Goal: Task Accomplishment & Management: Use online tool/utility

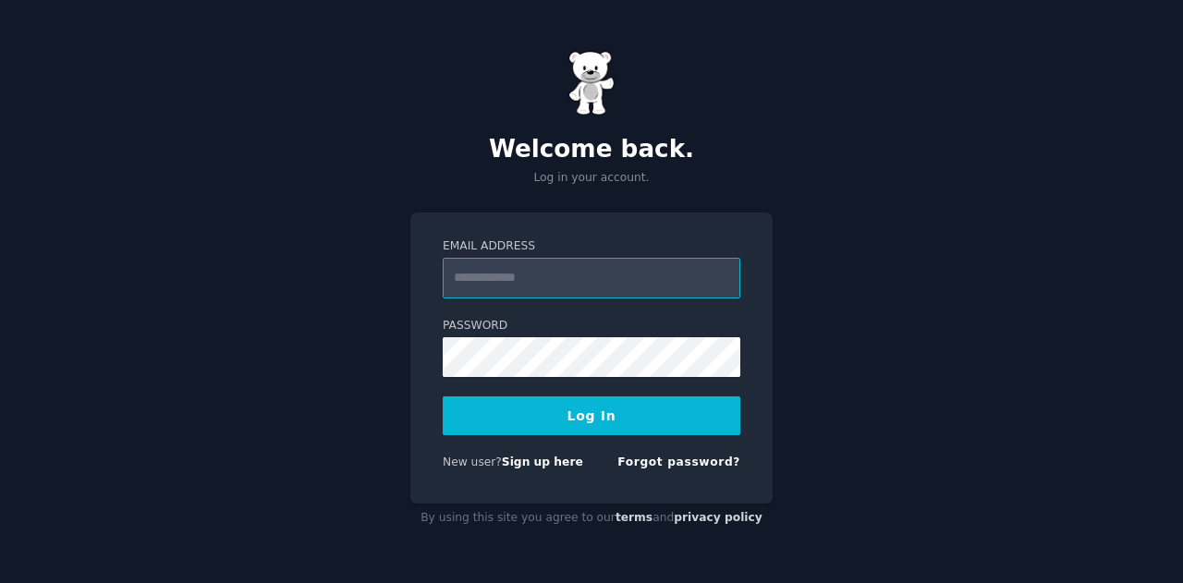
type input "**********"
click at [626, 405] on button "Log In" at bounding box center [592, 415] width 298 height 39
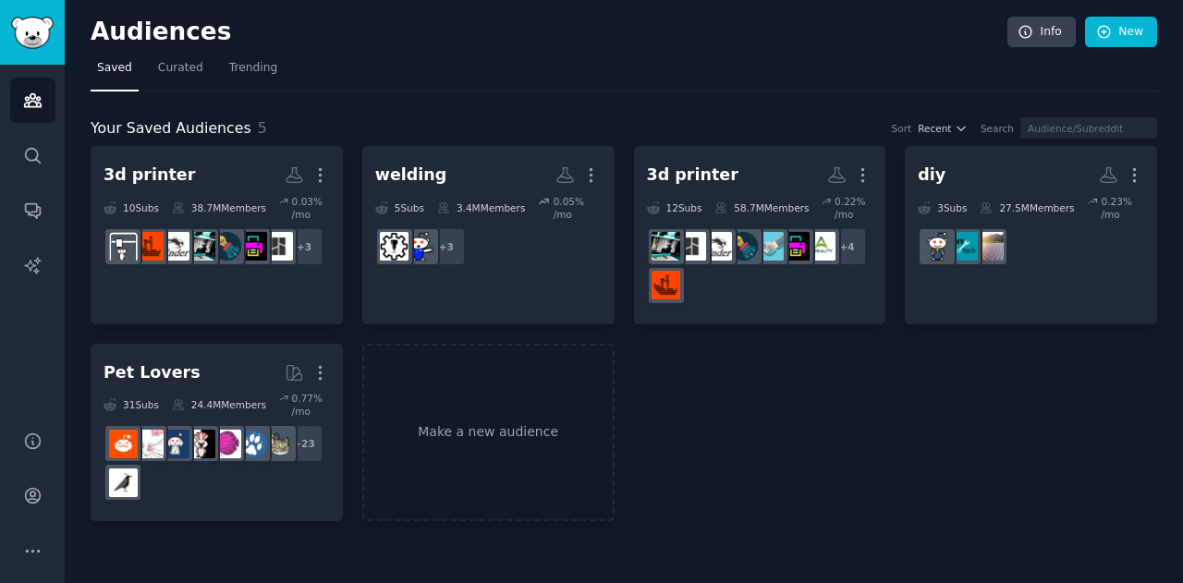
click at [924, 397] on div "3d printer More 10 Sub s 38.7M Members 0.03 % /mo + 3 welding More 5 Sub s 3.4M…" at bounding box center [624, 333] width 1066 height 375
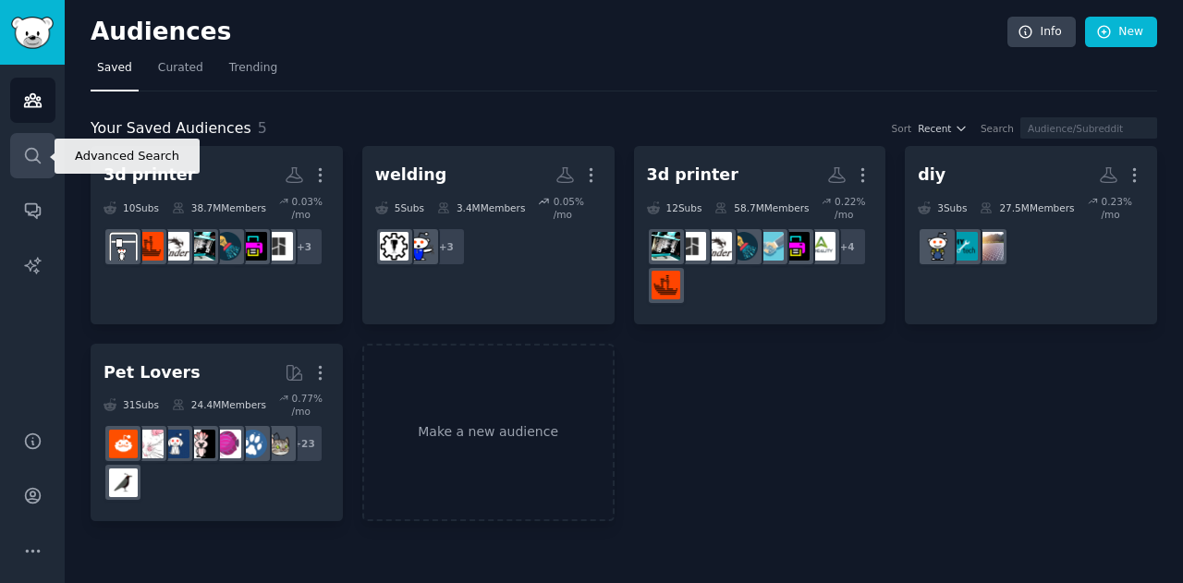
click at [32, 160] on icon "Sidebar" at bounding box center [32, 155] width 15 height 15
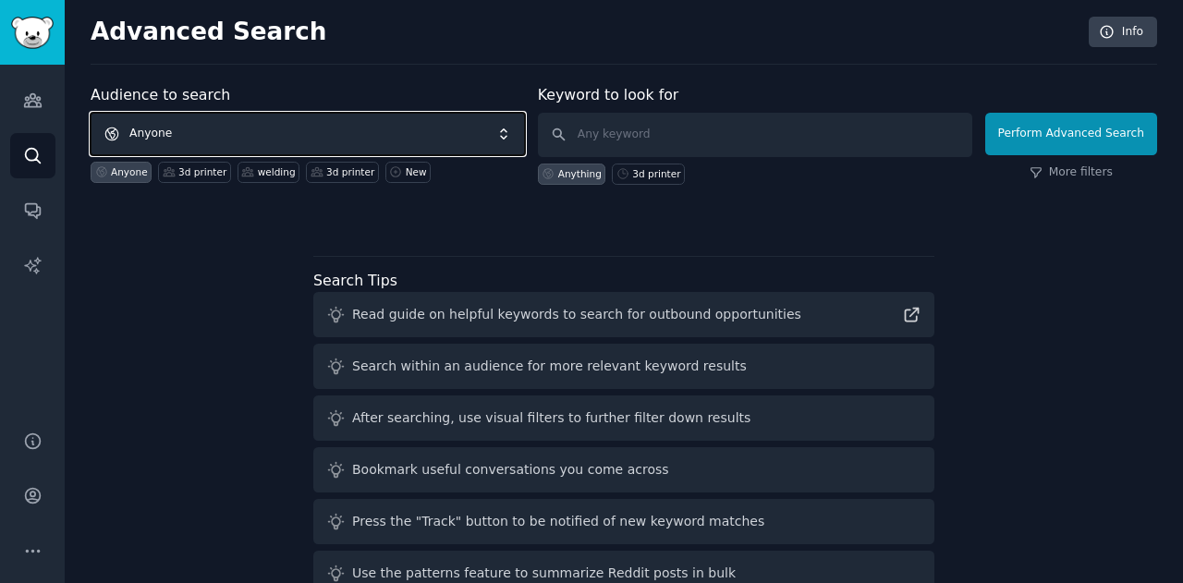
click at [195, 123] on span "Anyone" at bounding box center [308, 134] width 434 height 43
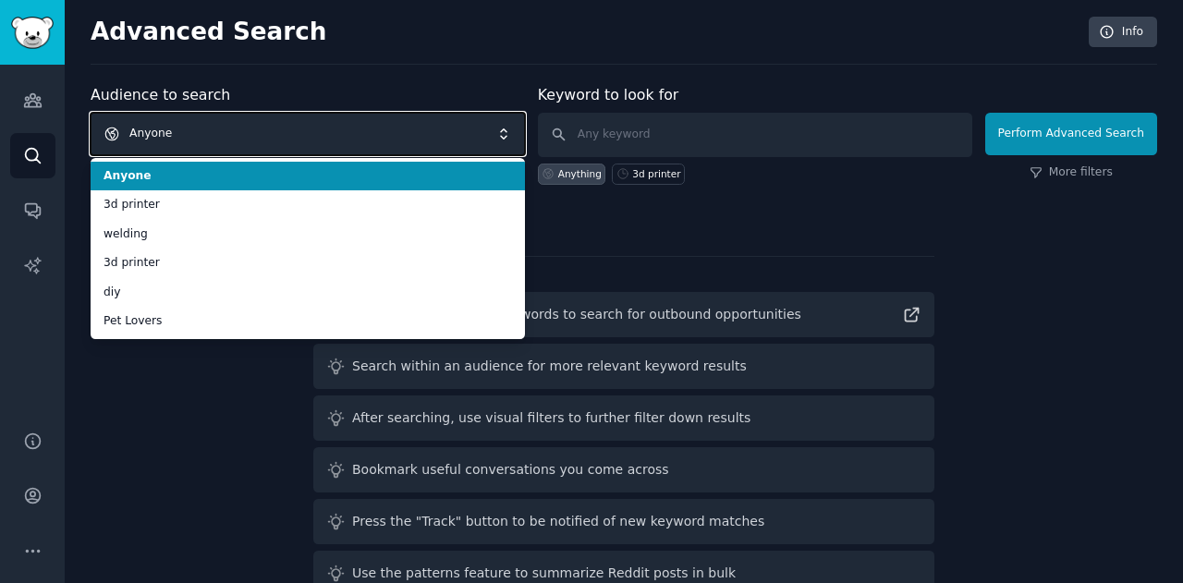
click at [211, 128] on span "Anyone" at bounding box center [308, 134] width 434 height 43
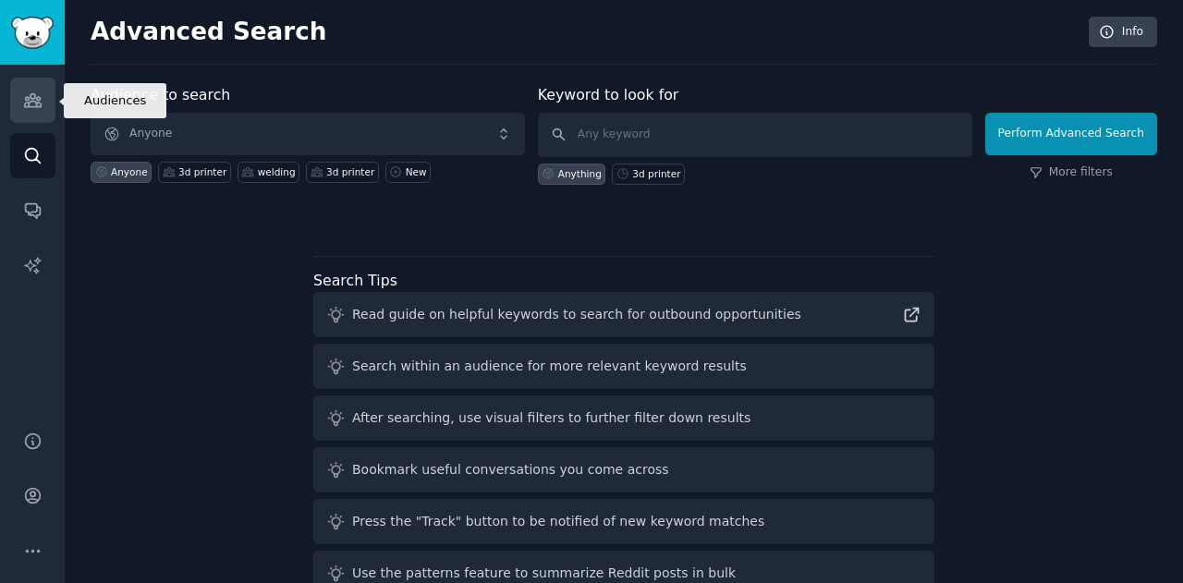
click at [37, 100] on icon "Sidebar" at bounding box center [32, 100] width 17 height 13
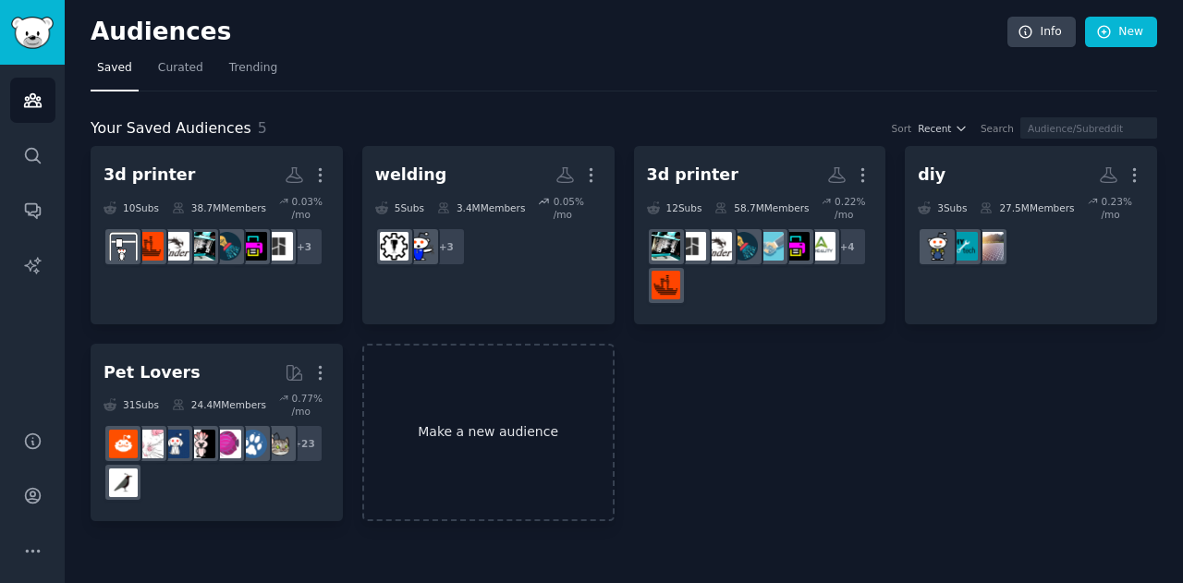
click at [490, 421] on link "Make a new audience" at bounding box center [488, 433] width 252 height 178
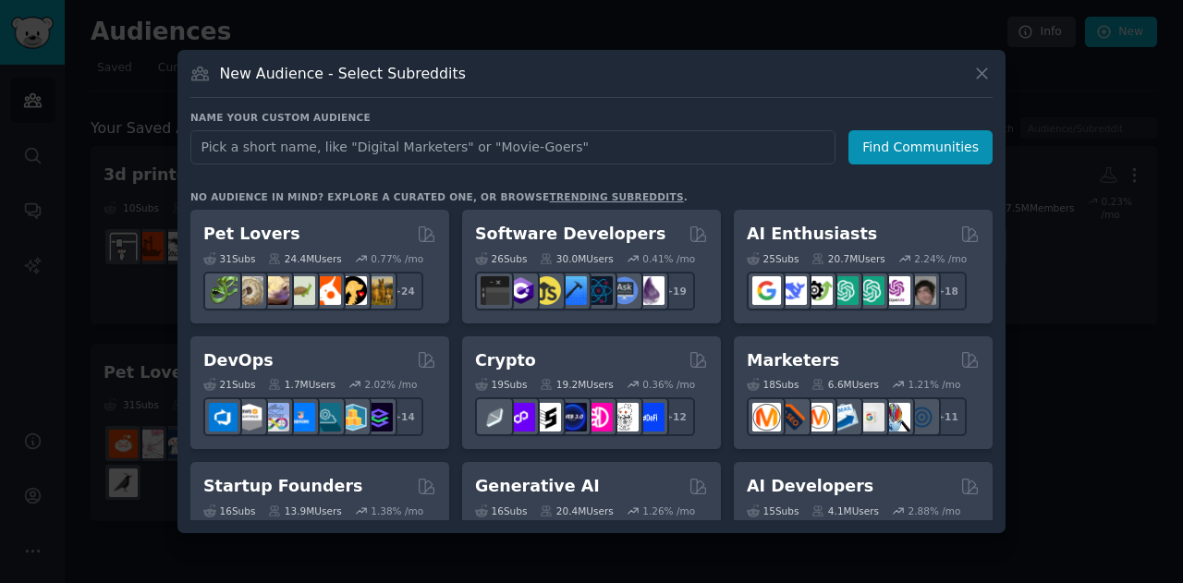
click at [452, 141] on input "text" at bounding box center [512, 147] width 645 height 34
click at [658, 162] on input "text" at bounding box center [512, 147] width 645 height 34
type input "lasercutting"
click button "Find Communities" at bounding box center [920, 147] width 144 height 34
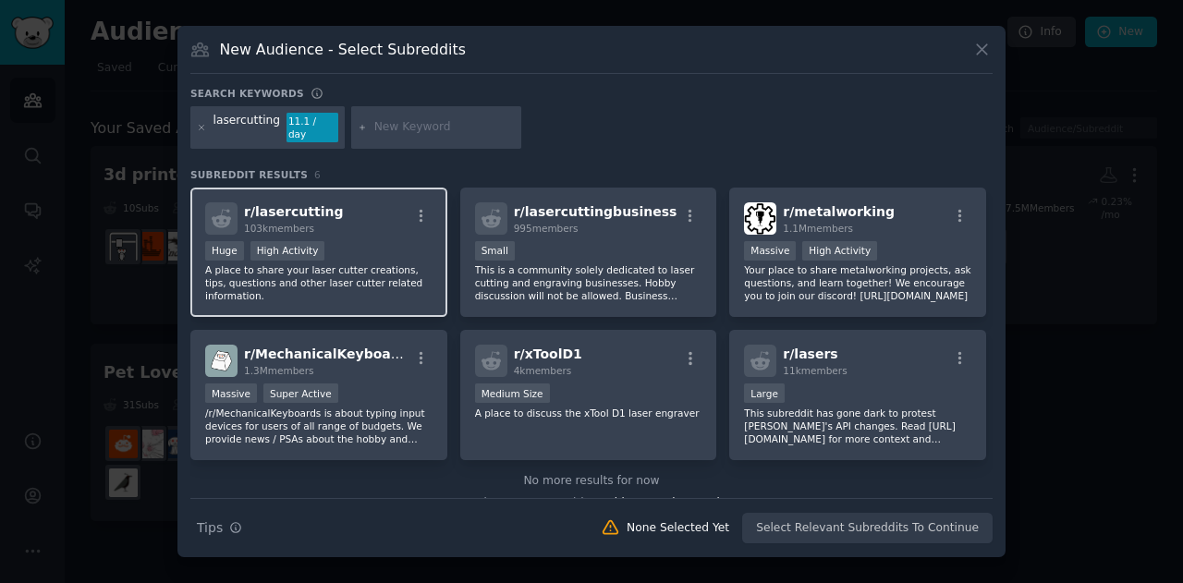
click at [359, 217] on div "r/ lasercutting 103k members" at bounding box center [318, 218] width 227 height 32
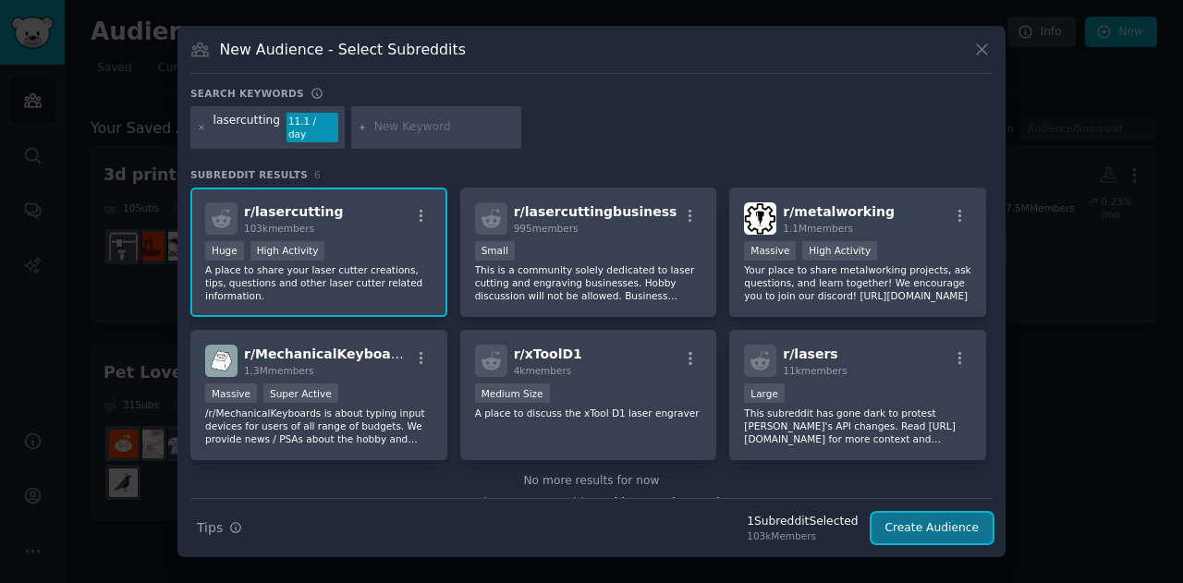
click at [902, 520] on button "Create Audience" at bounding box center [932, 528] width 122 height 31
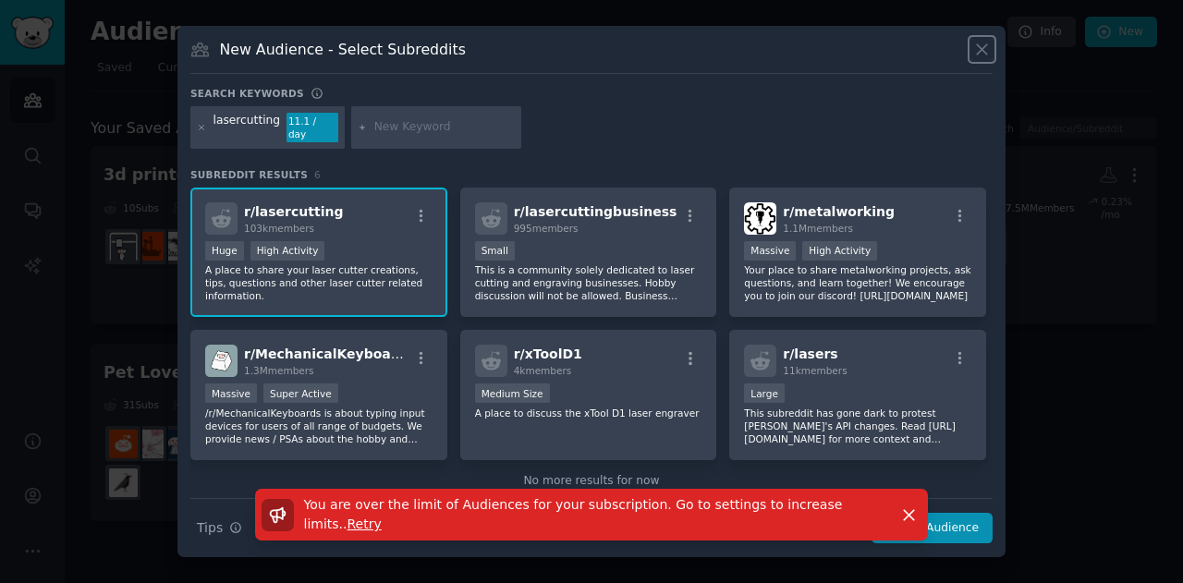
click at [985, 53] on icon at bounding box center [982, 50] width 10 height 10
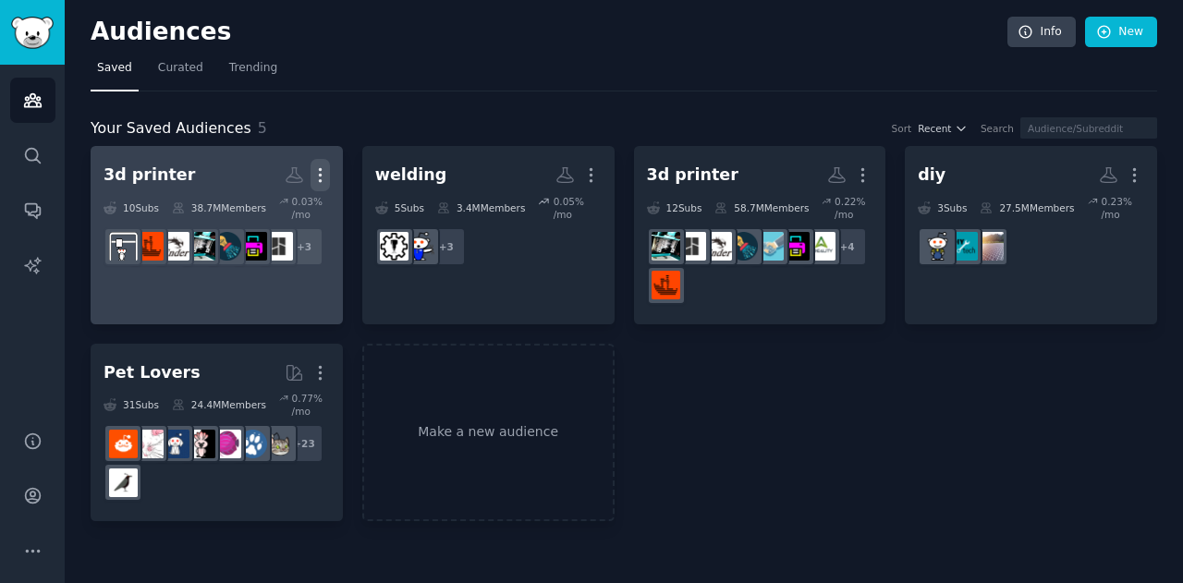
click at [318, 177] on icon "button" at bounding box center [319, 174] width 19 height 19
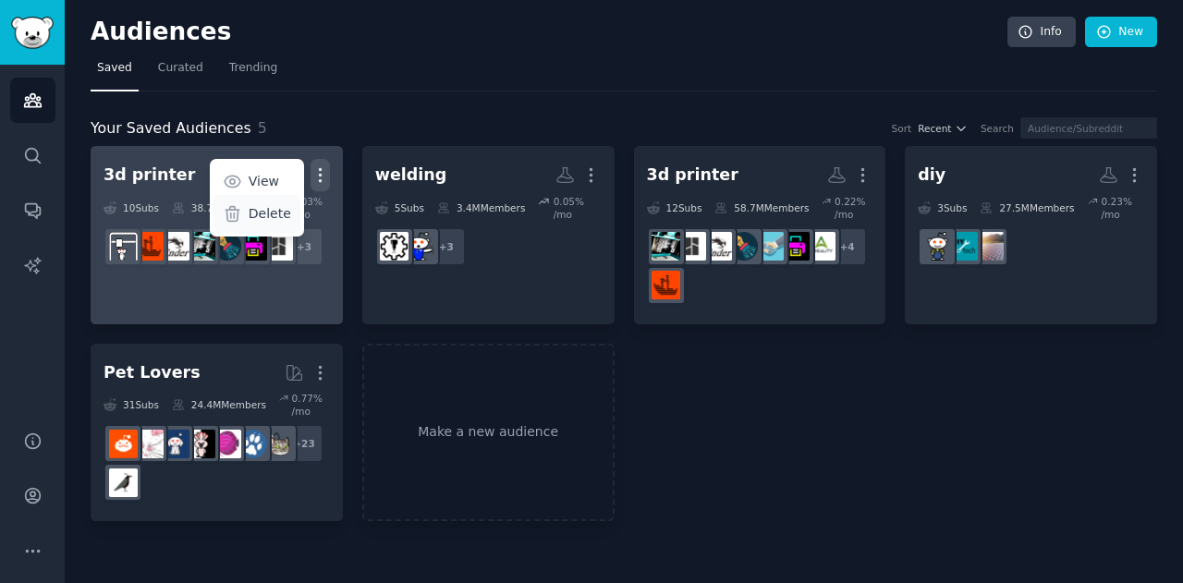
click at [283, 213] on p "Delete" at bounding box center [270, 213] width 43 height 19
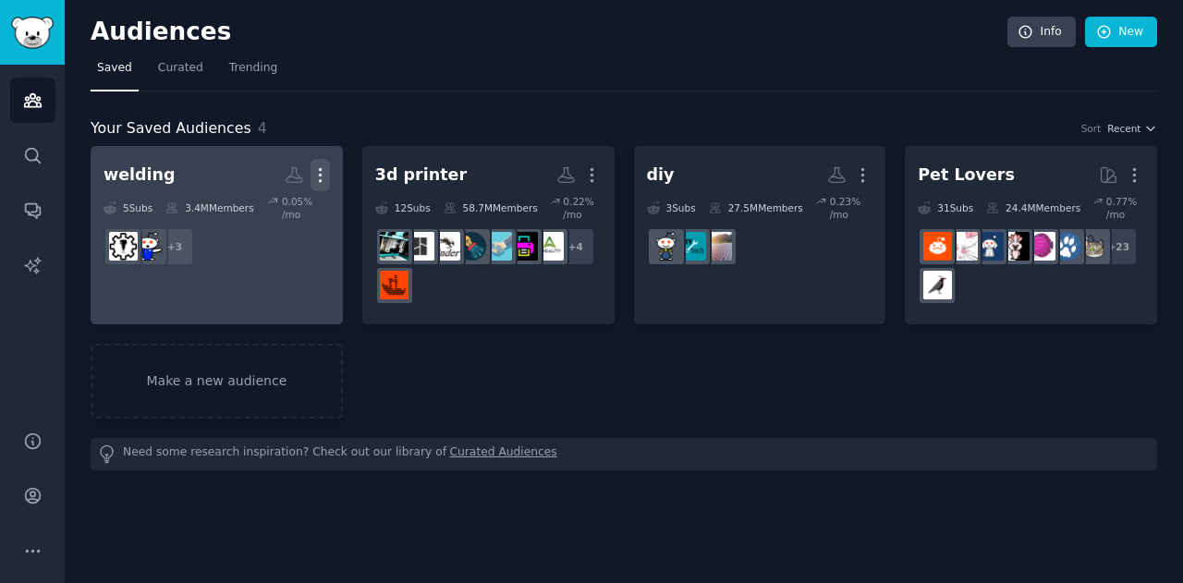
click at [316, 177] on icon "button" at bounding box center [319, 174] width 19 height 19
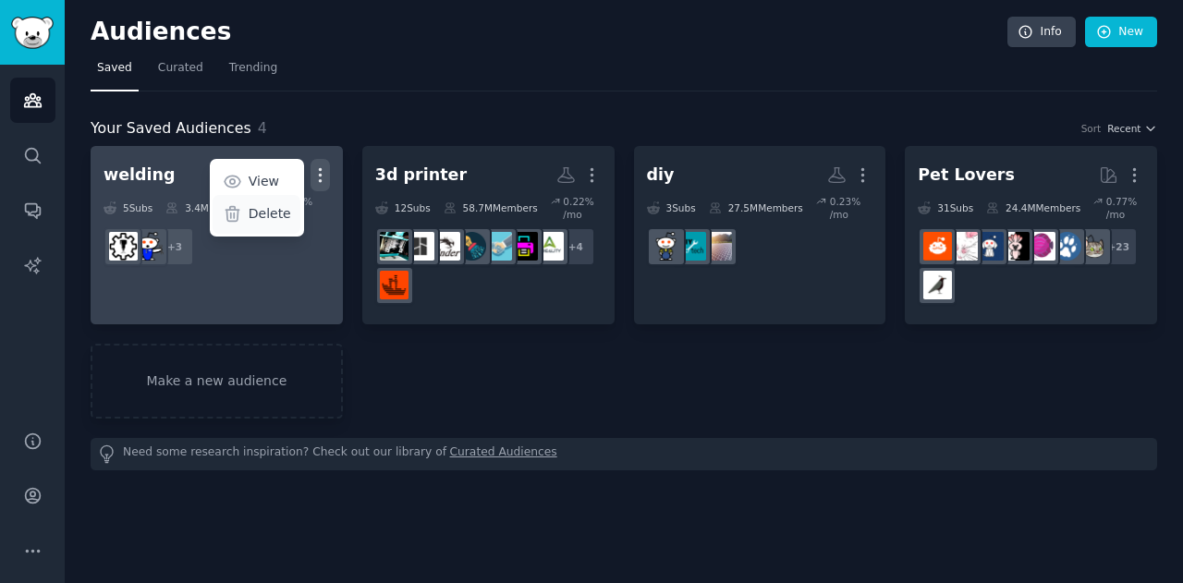
click at [272, 215] on p "Delete" at bounding box center [270, 213] width 43 height 19
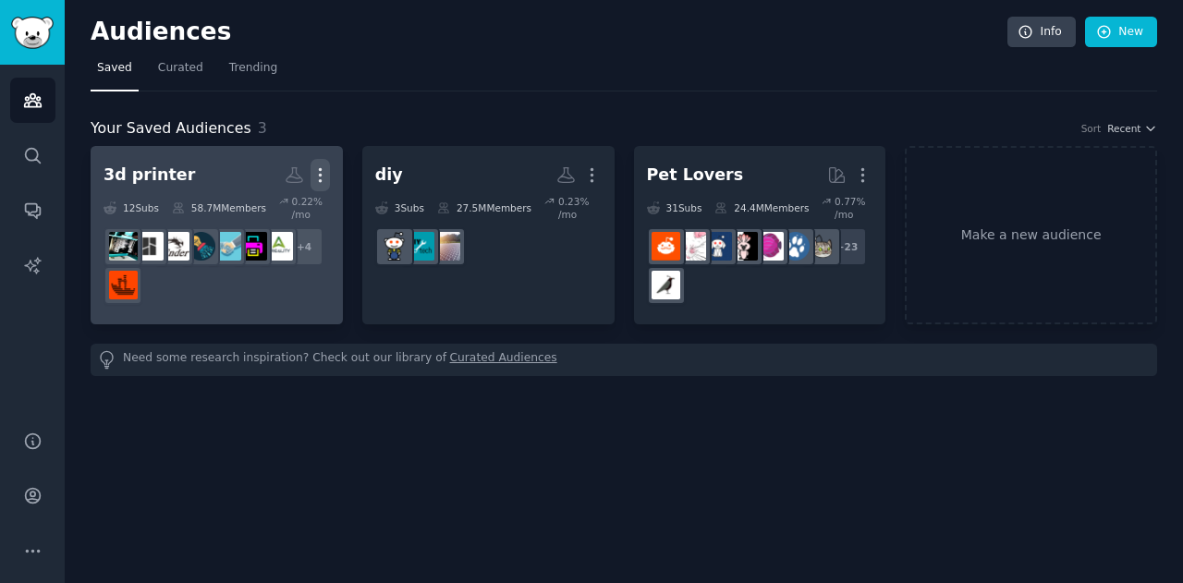
click at [320, 175] on icon "button" at bounding box center [320, 175] width 2 height 13
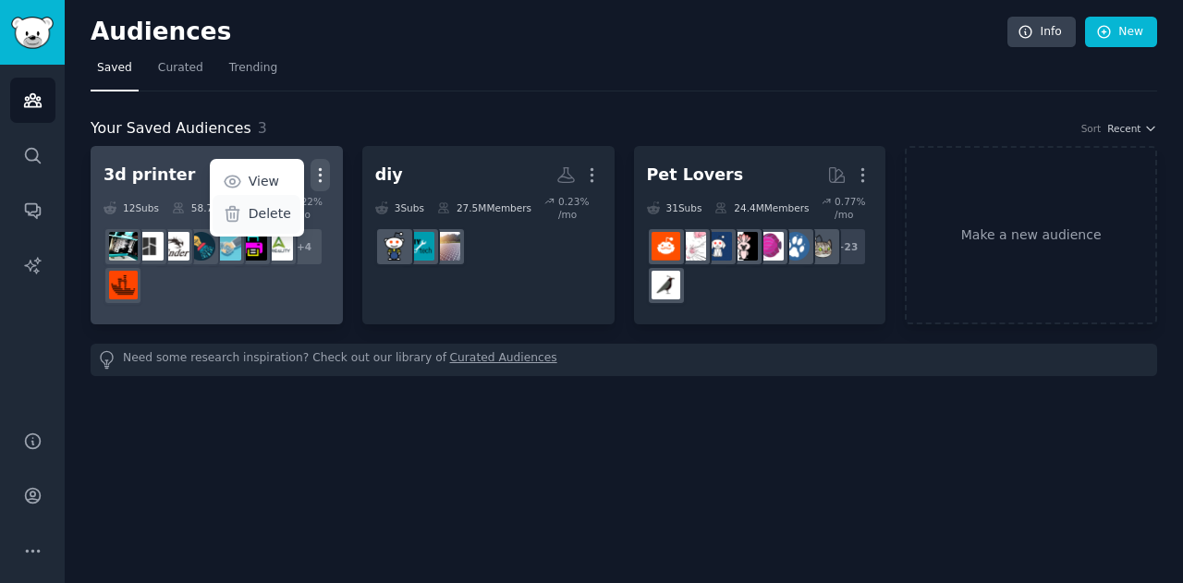
click at [270, 211] on p "Delete" at bounding box center [270, 213] width 43 height 19
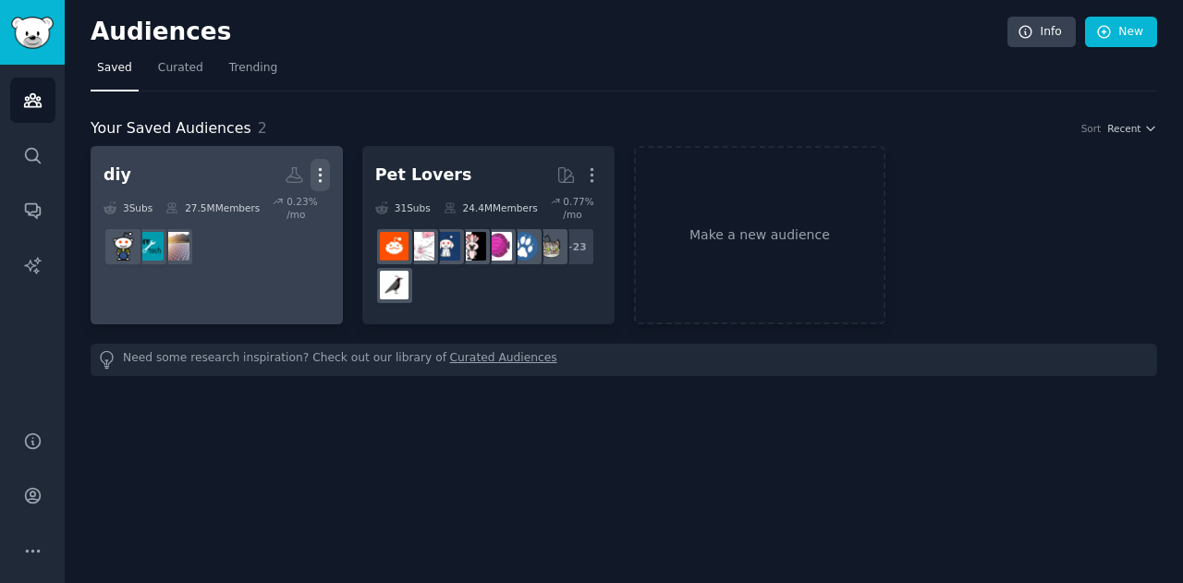
click at [323, 175] on icon "button" at bounding box center [319, 174] width 19 height 19
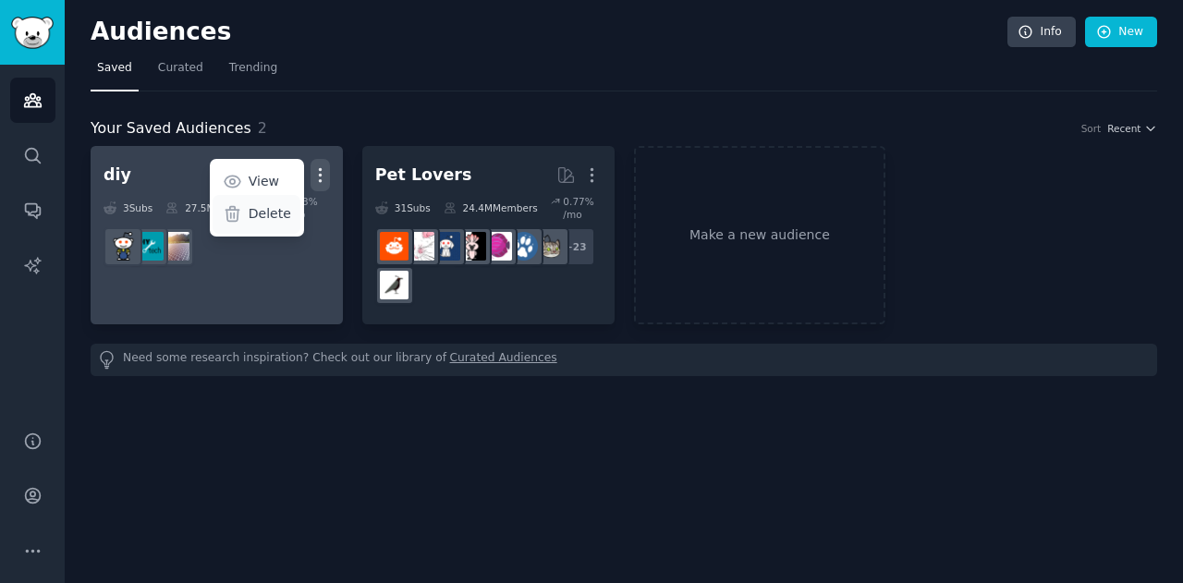
click at [274, 216] on p "Delete" at bounding box center [270, 213] width 43 height 19
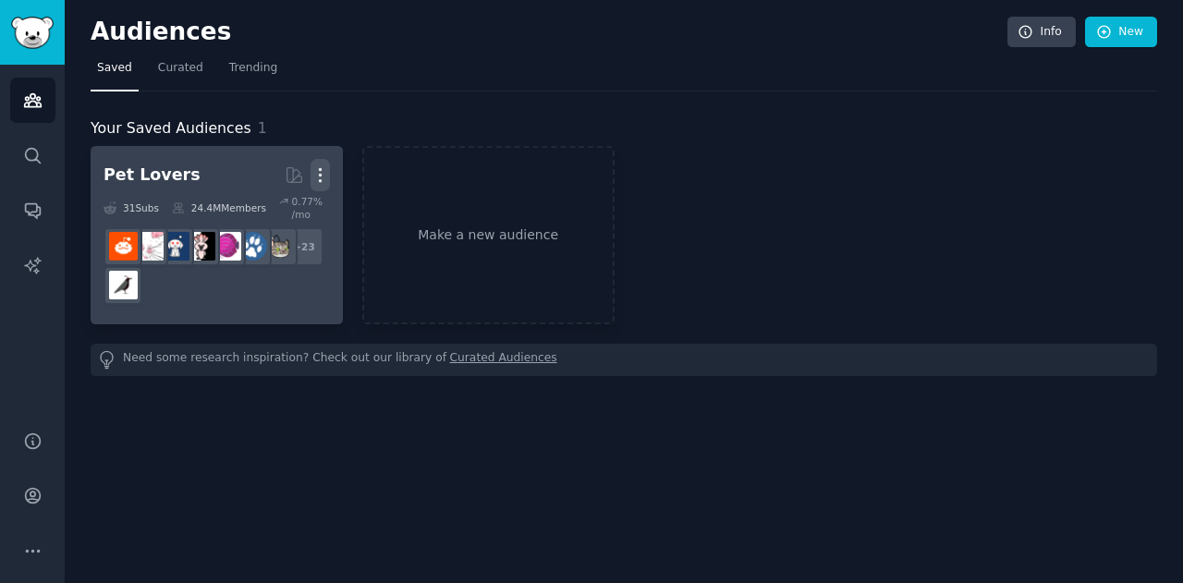
click at [322, 172] on icon "button" at bounding box center [319, 174] width 19 height 19
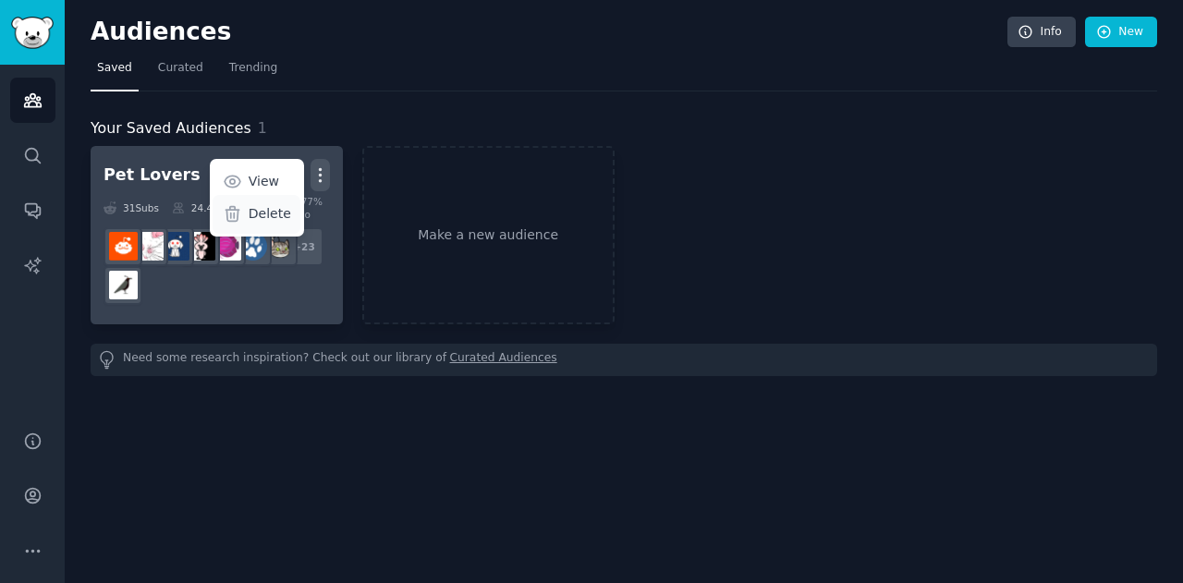
click at [281, 210] on p "Delete" at bounding box center [270, 213] width 43 height 19
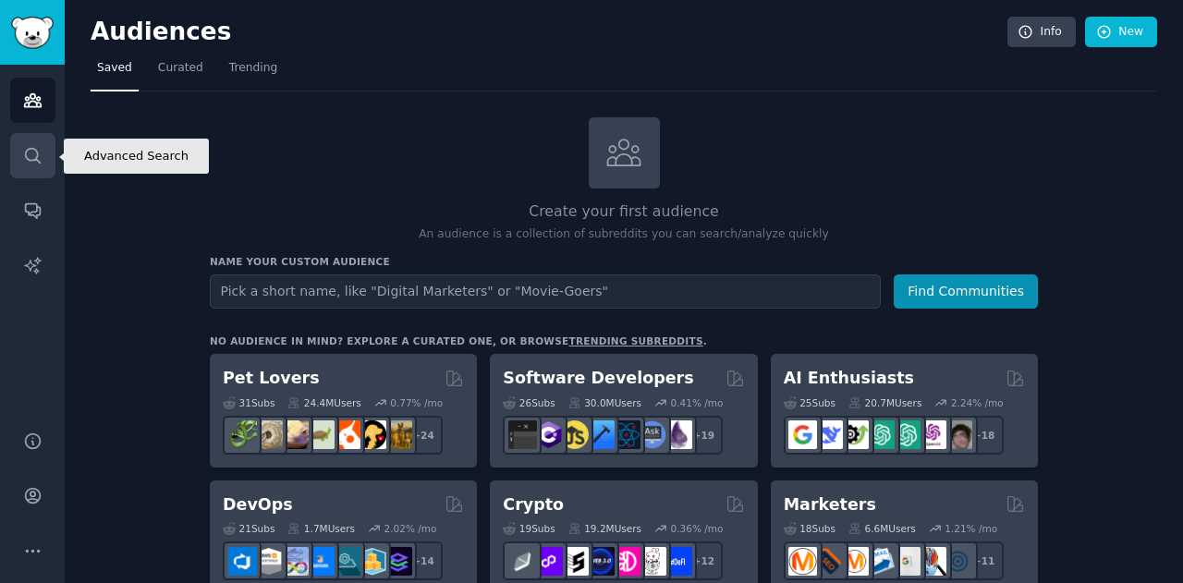
click at [27, 152] on icon "Sidebar" at bounding box center [32, 155] width 19 height 19
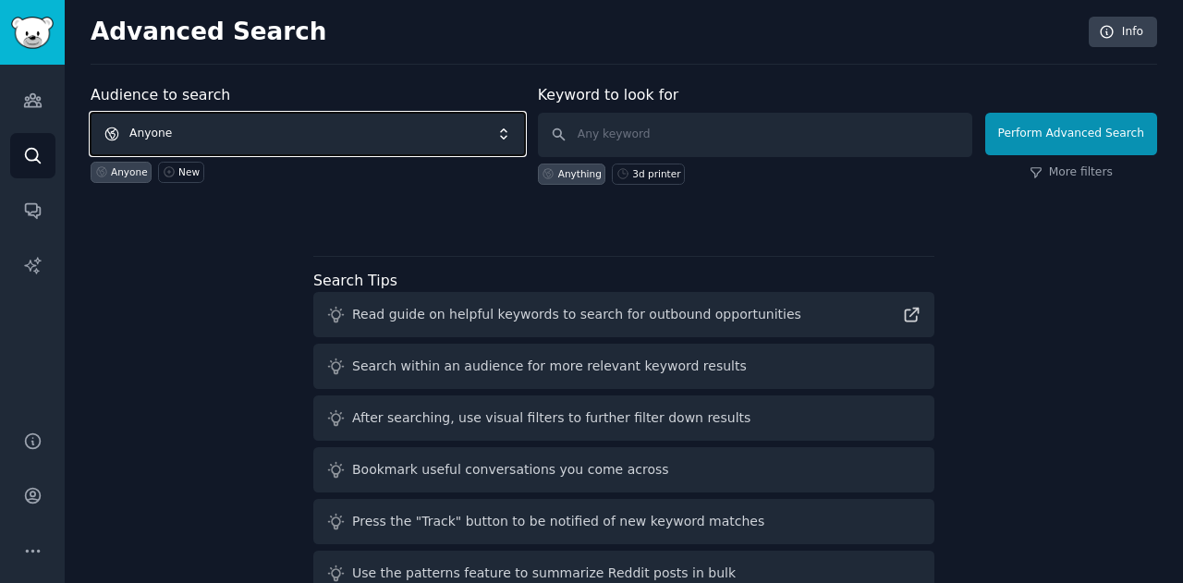
click at [242, 123] on span "Anyone" at bounding box center [308, 134] width 434 height 43
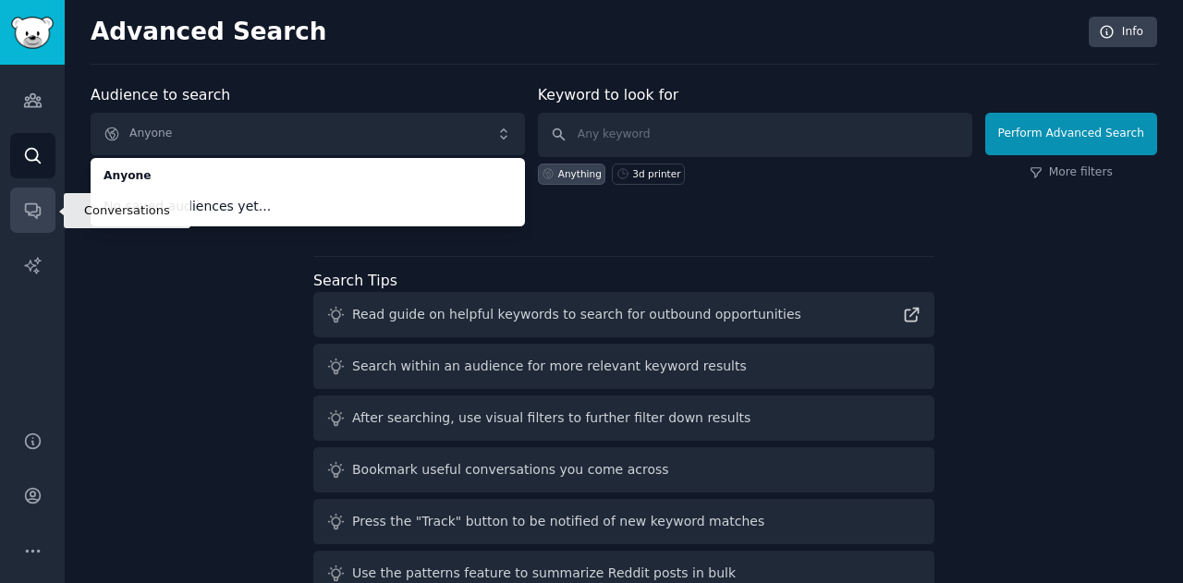
click at [40, 218] on icon "Sidebar" at bounding box center [32, 210] width 19 height 19
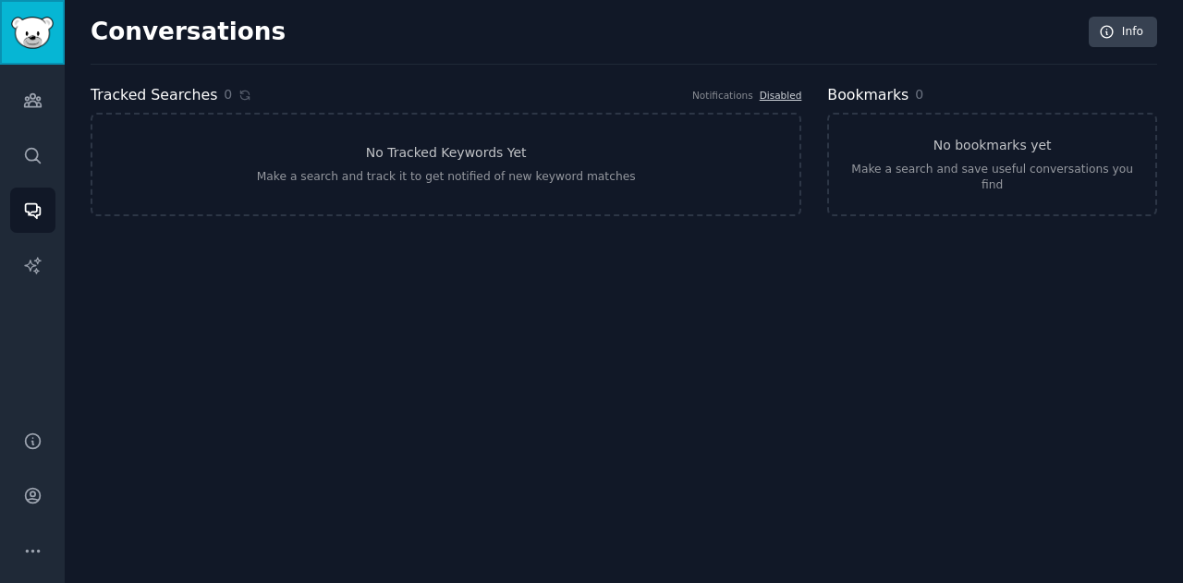
click at [52, 38] on img "Sidebar" at bounding box center [32, 33] width 43 height 32
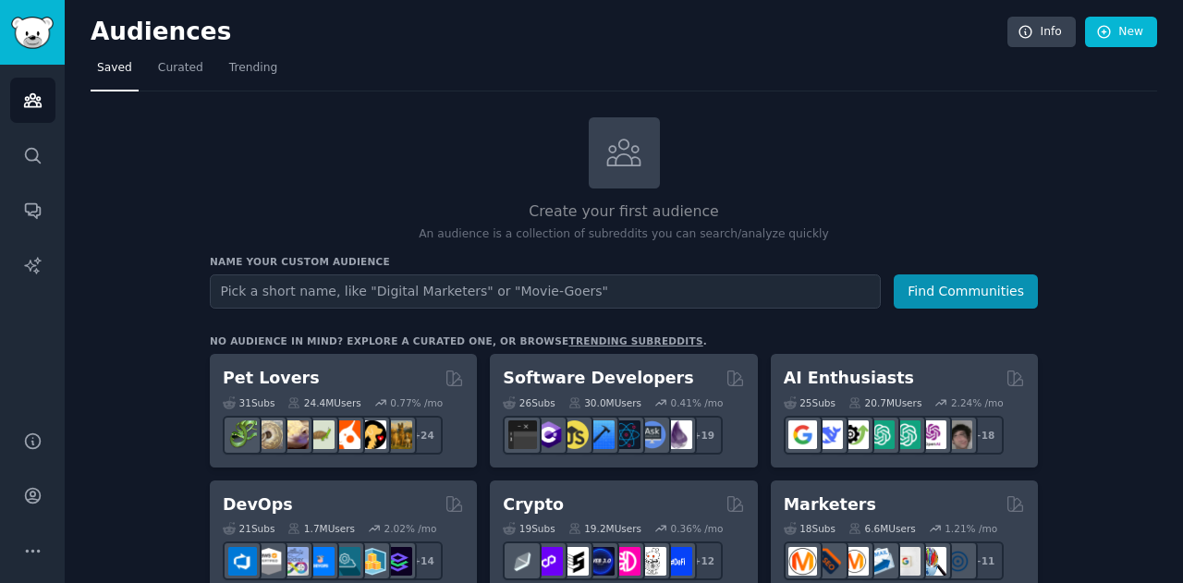
click at [347, 292] on input "text" at bounding box center [545, 291] width 671 height 34
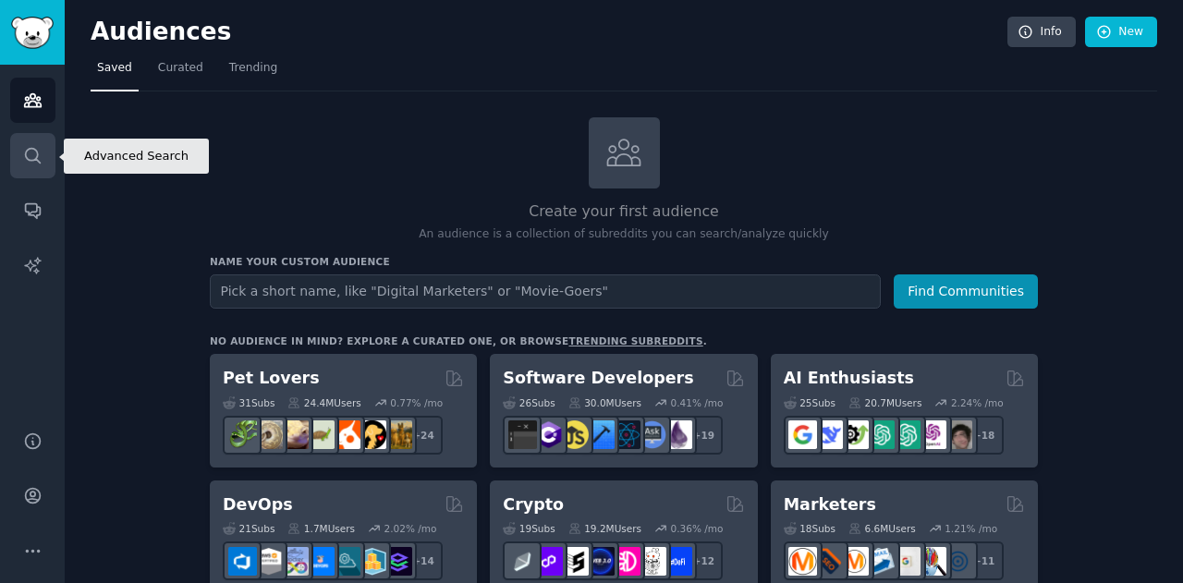
click at [31, 154] on icon "Sidebar" at bounding box center [32, 155] width 19 height 19
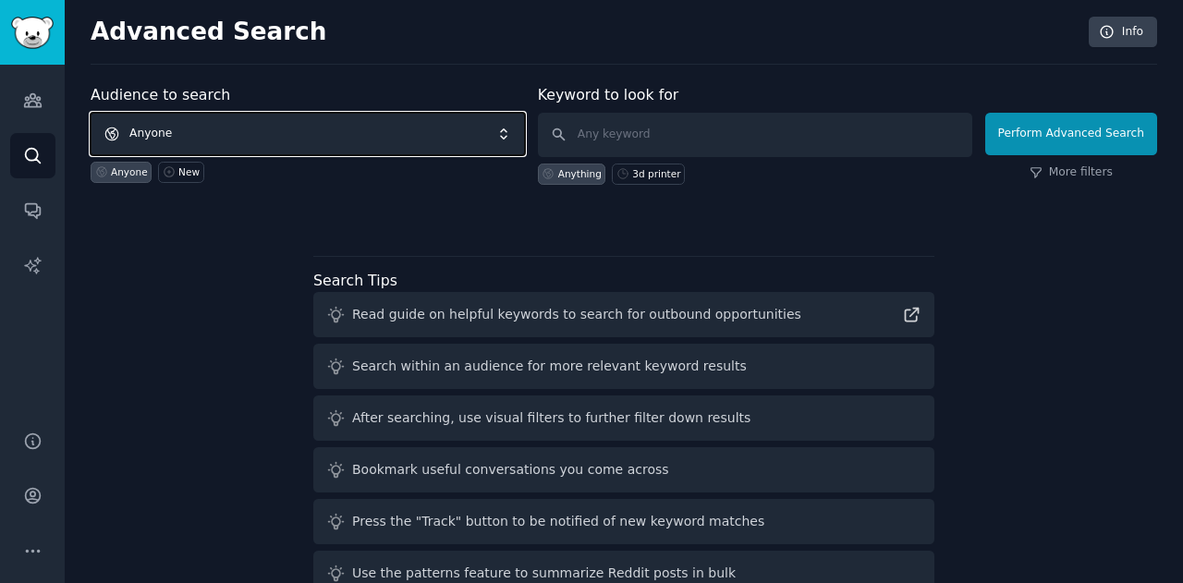
click at [329, 129] on span "Anyone" at bounding box center [308, 134] width 434 height 43
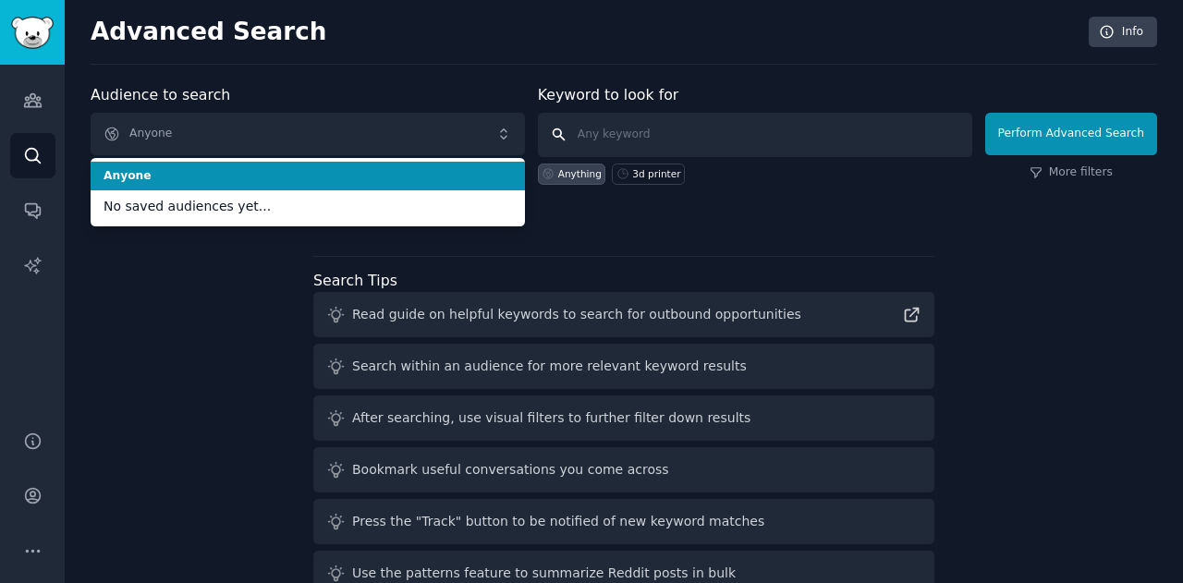
click at [656, 131] on input "text" at bounding box center [755, 135] width 434 height 44
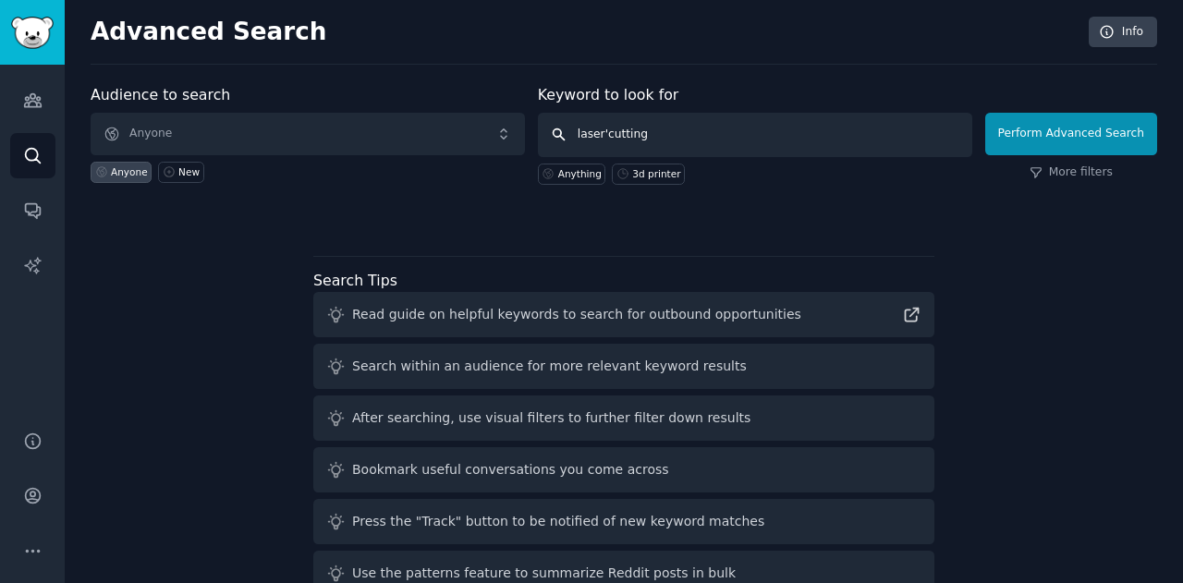
type input "lasercutting"
click button "Perform Advanced Search" at bounding box center [1071, 134] width 172 height 43
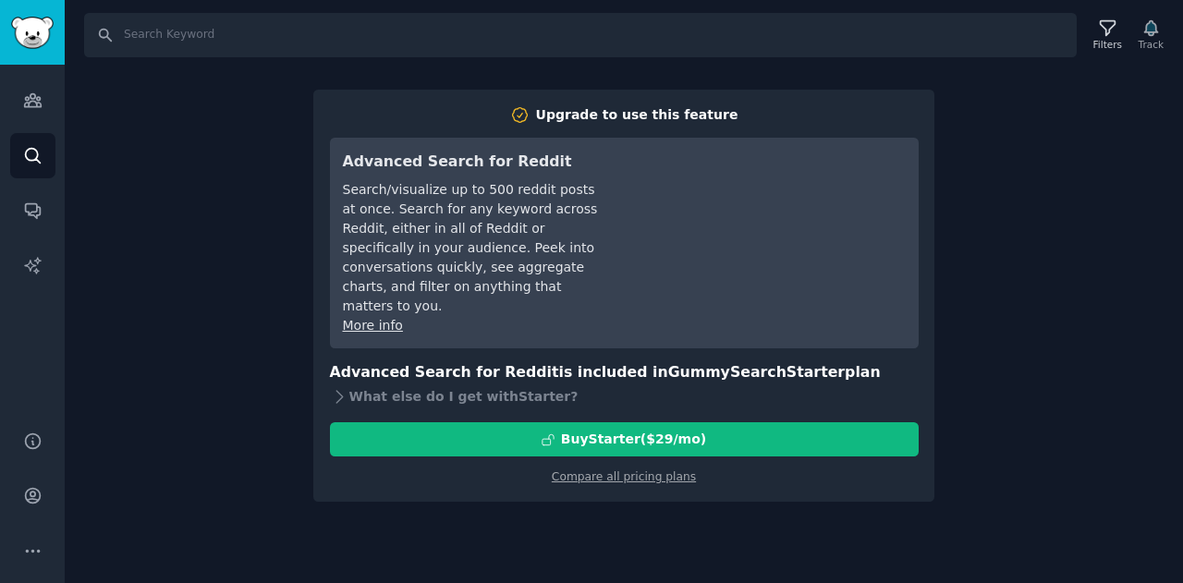
click at [991, 335] on div "Search Filters Track Upgrade to use this feature Advanced Search for Reddit Sea…" at bounding box center [624, 291] width 1118 height 583
click at [567, 480] on link "Compare all pricing plans" at bounding box center [624, 476] width 144 height 13
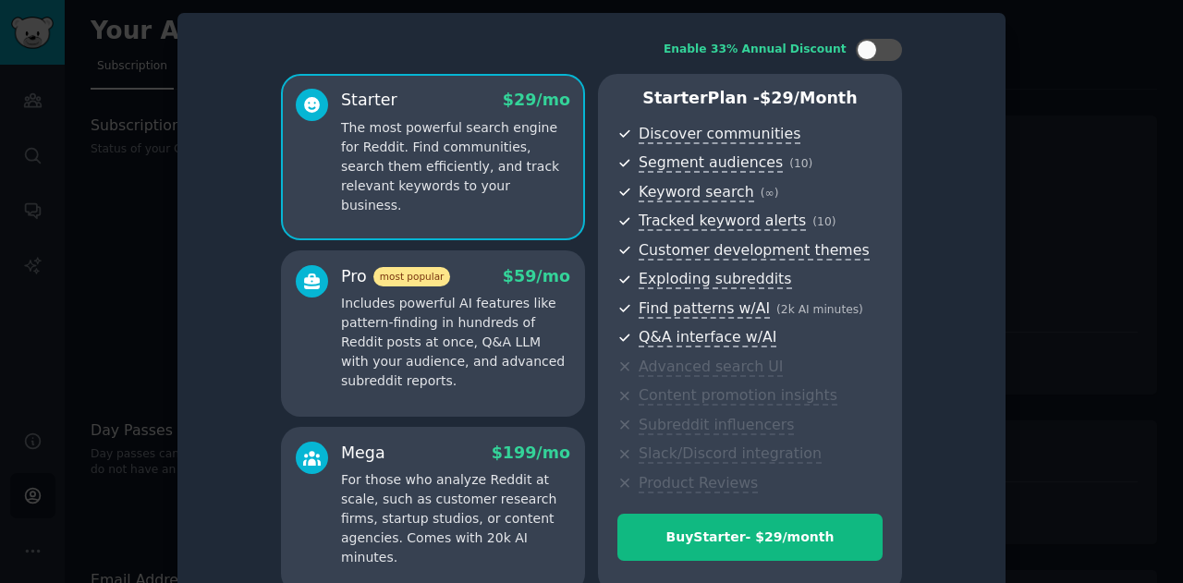
drag, startPoint x: 1035, startPoint y: 356, endPoint x: 1088, endPoint y: 306, distance: 73.2
click at [1035, 355] on div at bounding box center [591, 291] width 1183 height 583
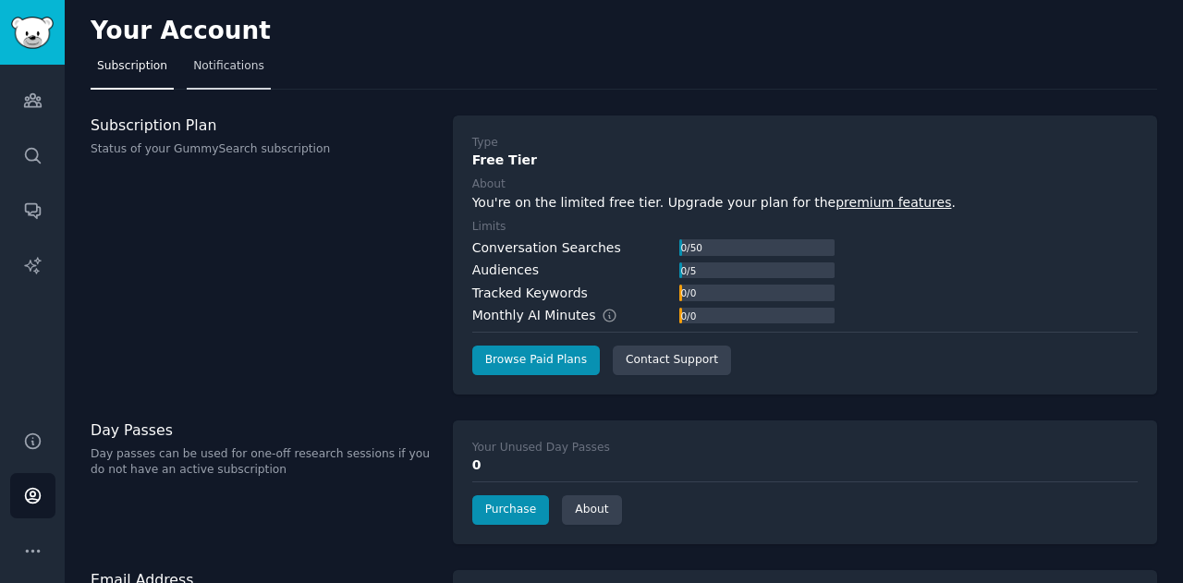
click at [205, 64] on span "Notifications" at bounding box center [228, 66] width 71 height 17
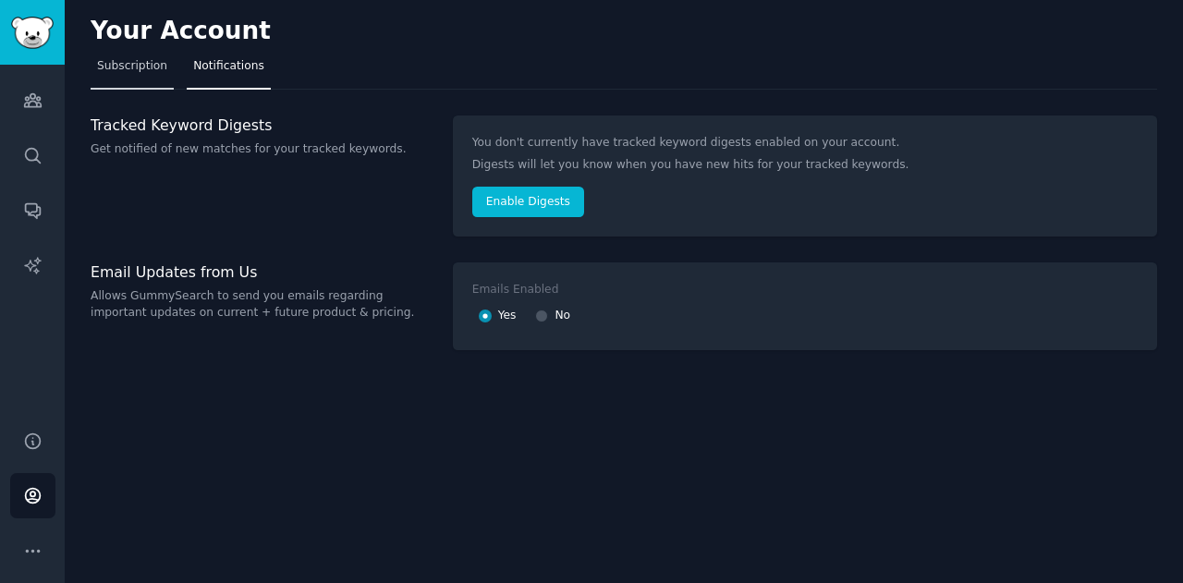
click at [131, 64] on span "Subscription" at bounding box center [132, 66] width 70 height 17
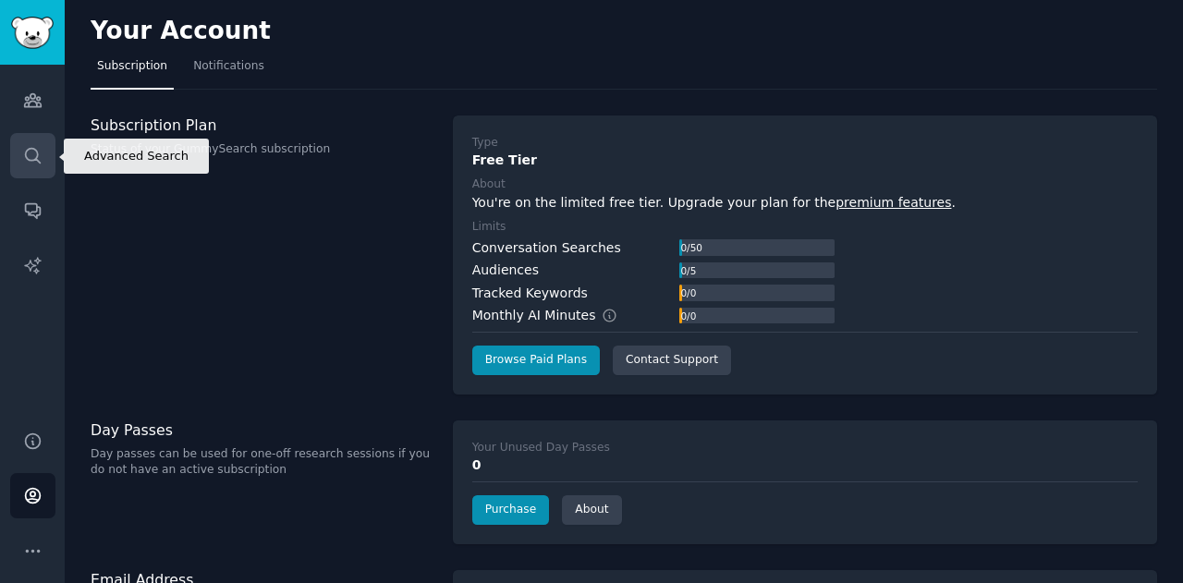
click at [30, 149] on icon "Sidebar" at bounding box center [32, 155] width 15 height 15
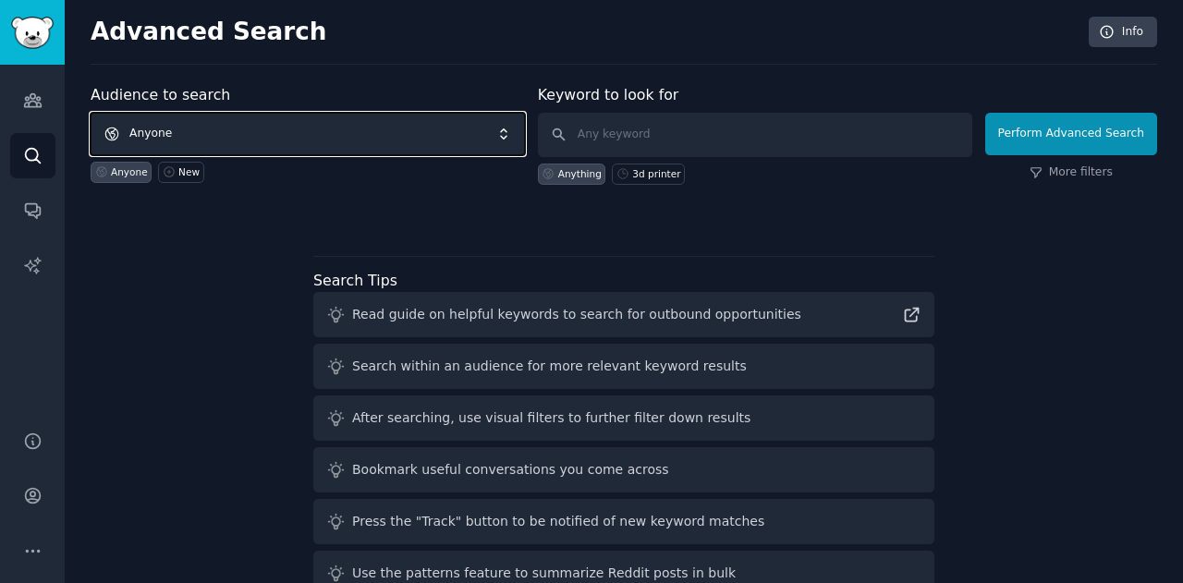
click at [266, 135] on span "Anyone" at bounding box center [308, 134] width 434 height 43
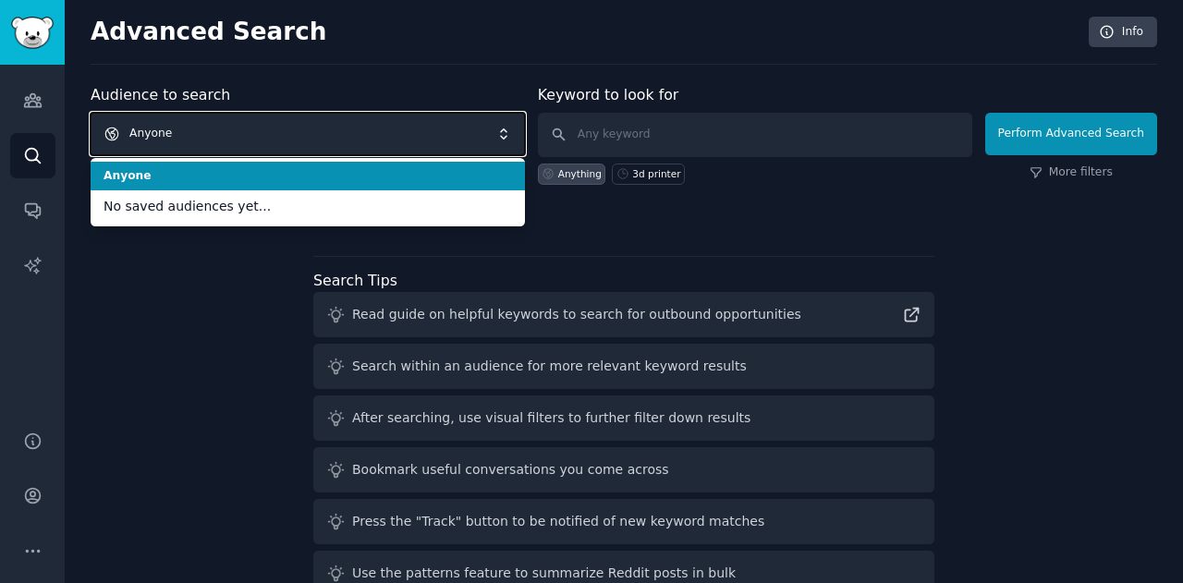
click at [276, 138] on span "Anyone" at bounding box center [308, 134] width 434 height 43
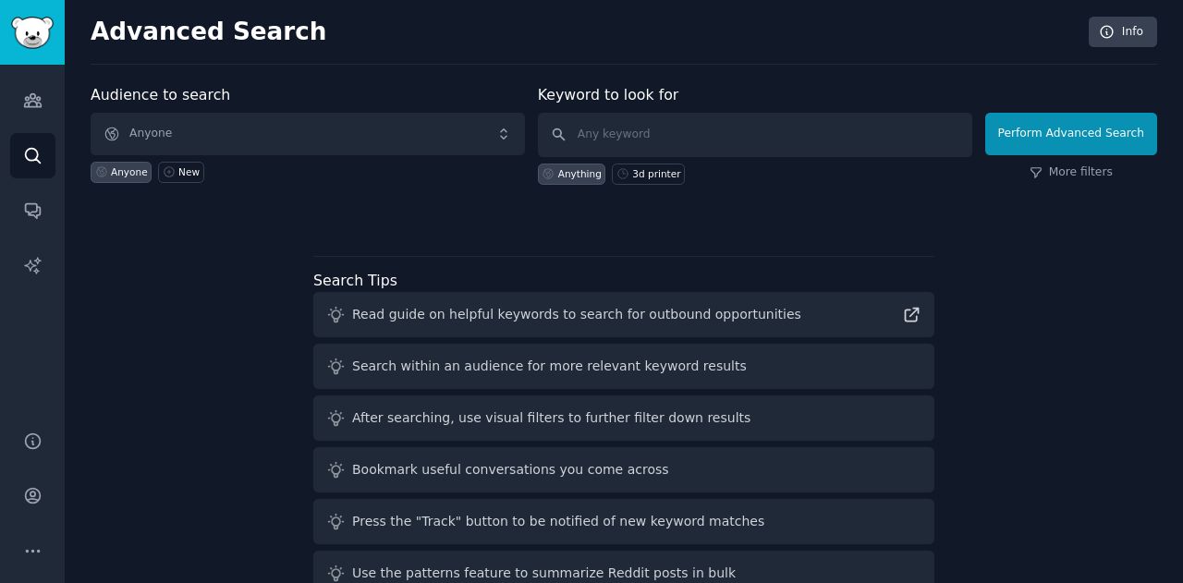
click at [230, 39] on h2 "Advanced Search" at bounding box center [585, 33] width 988 height 30
click at [247, 21] on h2 "Advanced Search" at bounding box center [585, 33] width 988 height 30
click at [28, 552] on icon "Sidebar" at bounding box center [32, 551] width 13 height 2
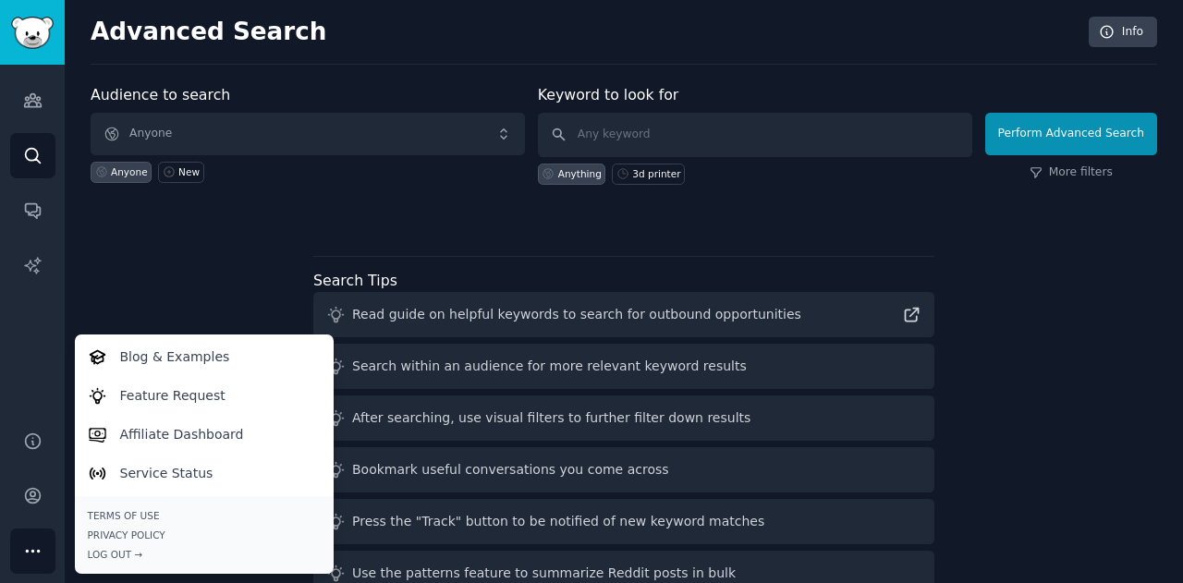
click at [28, 552] on icon "Sidebar" at bounding box center [32, 551] width 13 height 2
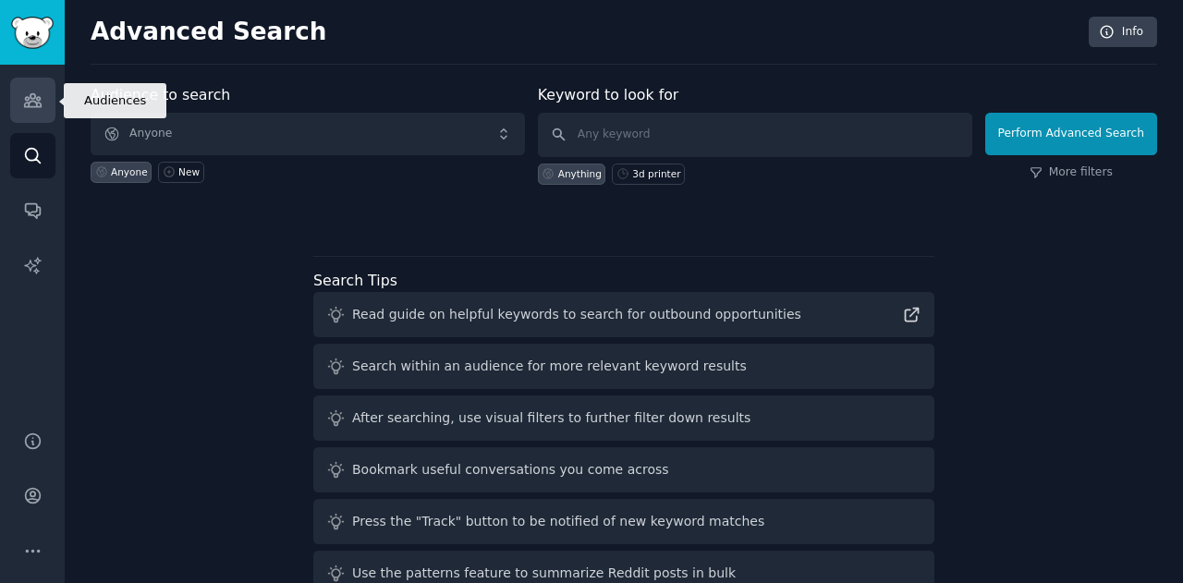
click at [30, 106] on icon "Sidebar" at bounding box center [32, 100] width 17 height 13
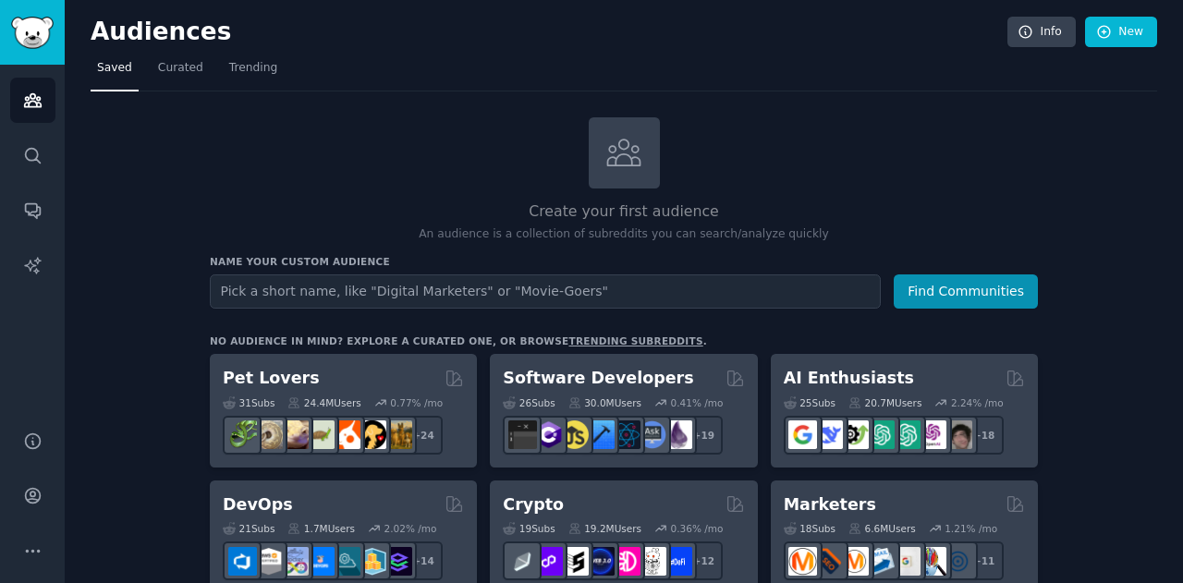
click at [419, 279] on input "text" at bounding box center [545, 291] width 671 height 34
type input "lasercutting"
click at [894, 274] on button "Find Communities" at bounding box center [966, 291] width 144 height 34
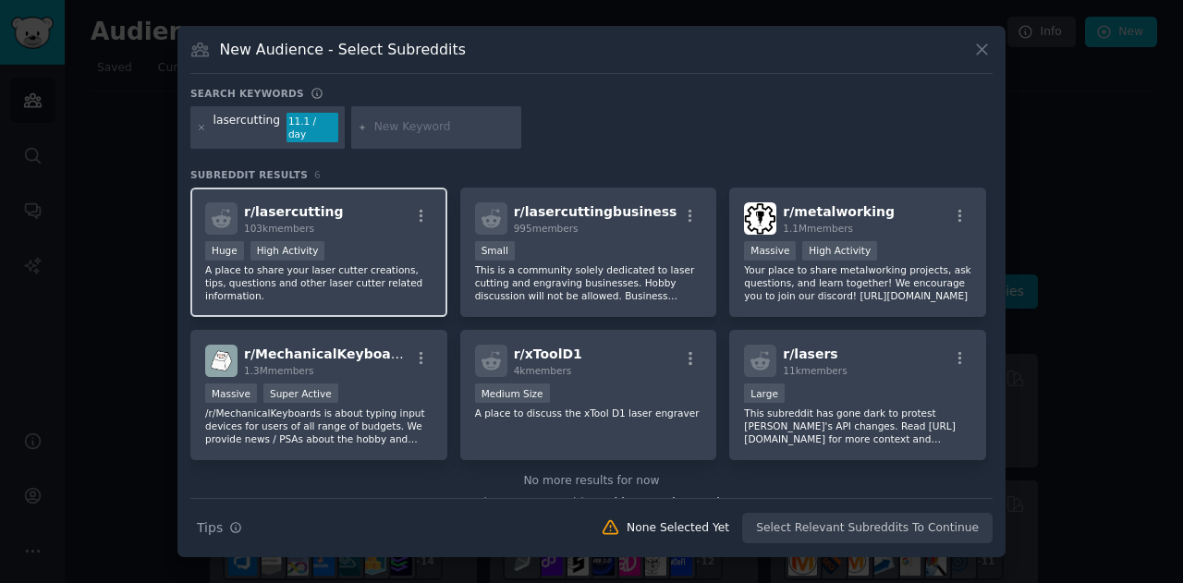
click at [369, 241] on div "Huge High Activity" at bounding box center [318, 252] width 227 height 23
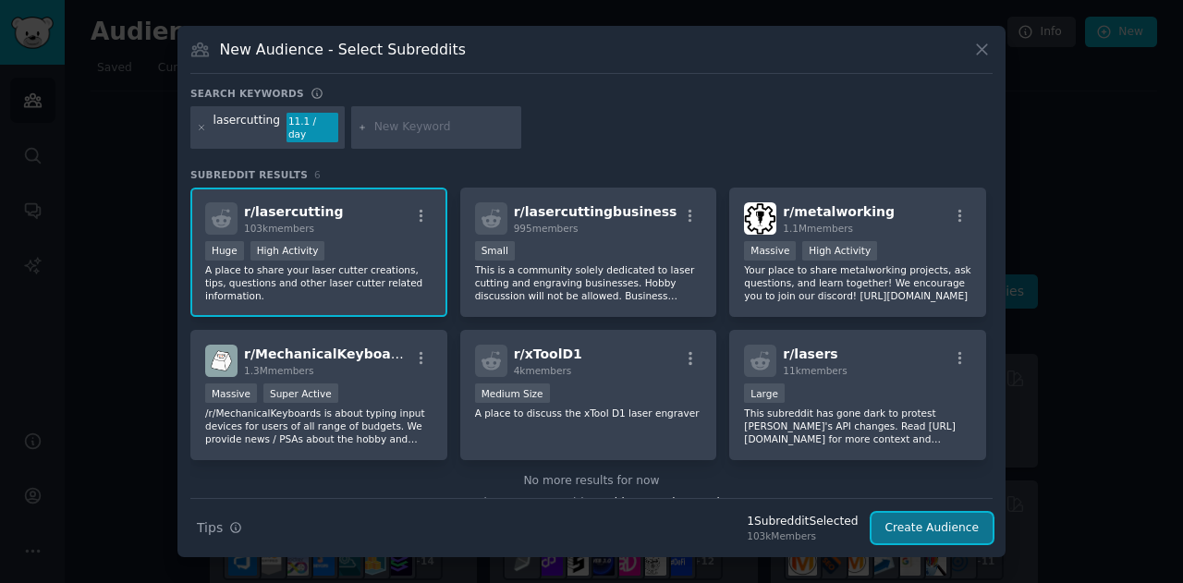
click at [956, 529] on button "Create Audience" at bounding box center [932, 528] width 122 height 31
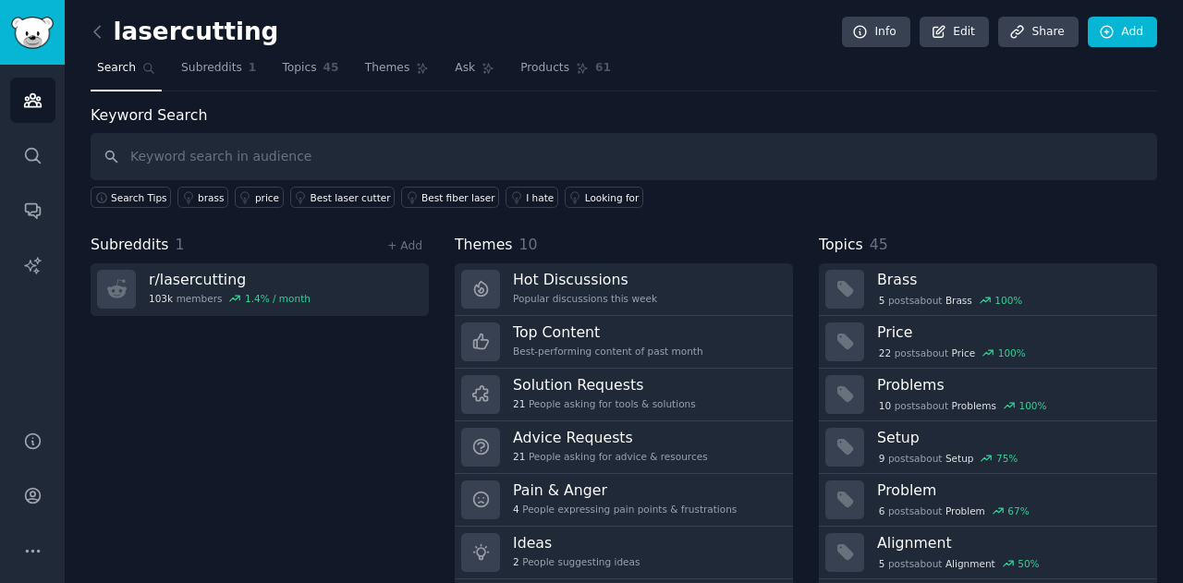
click at [224, 150] on input "text" at bounding box center [624, 156] width 1066 height 47
click at [212, 80] on link "Subreddits 1" at bounding box center [219, 73] width 88 height 38
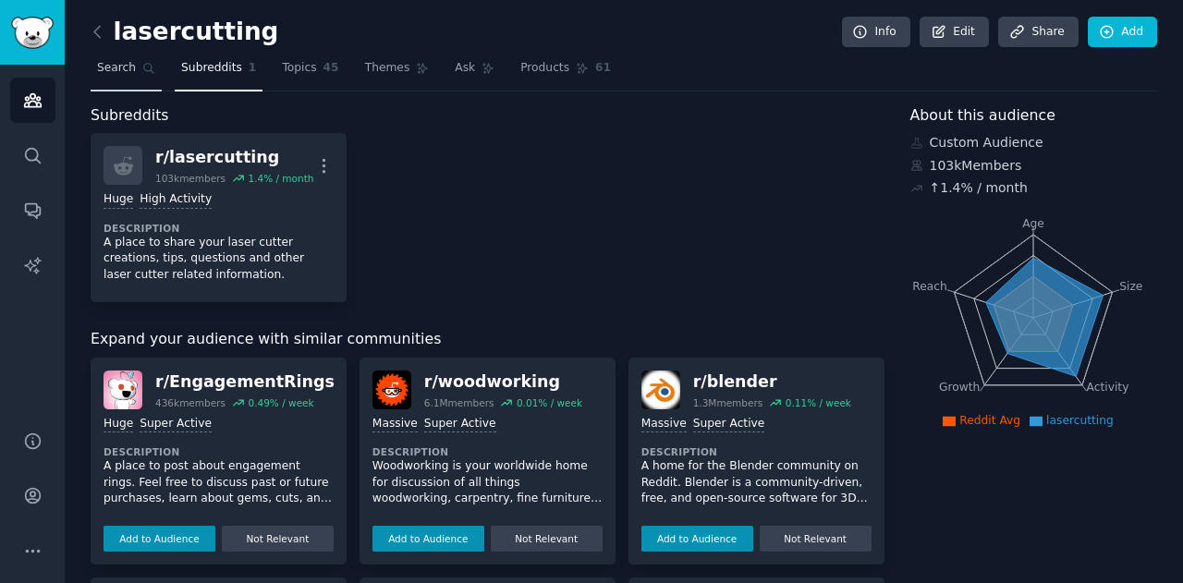
click at [122, 67] on span "Search" at bounding box center [116, 68] width 39 height 17
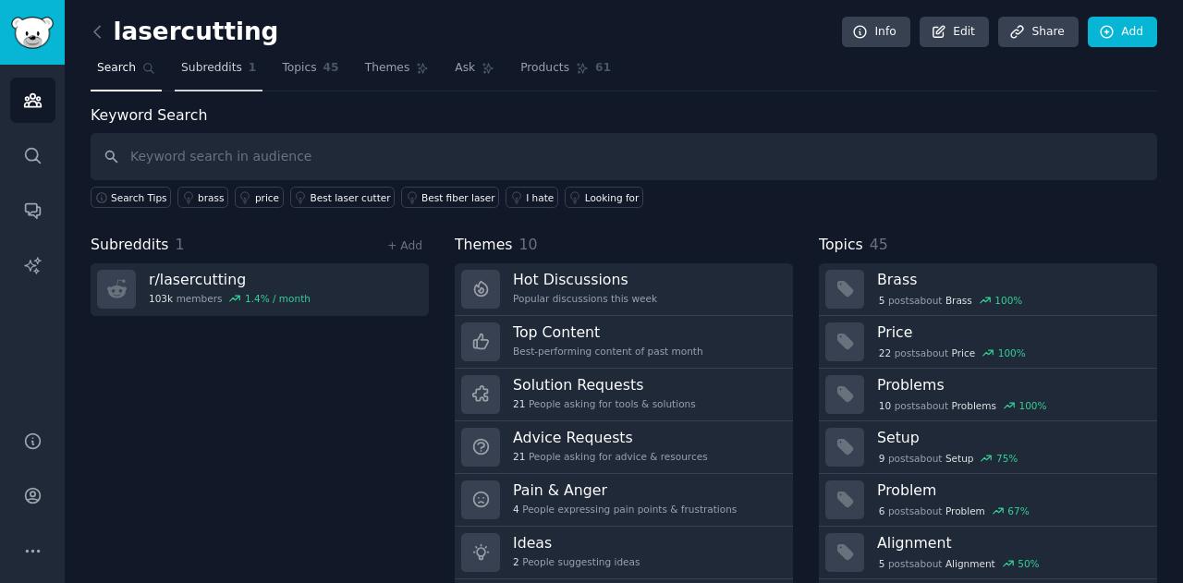
click at [226, 69] on span "Subreddits" at bounding box center [211, 68] width 61 height 17
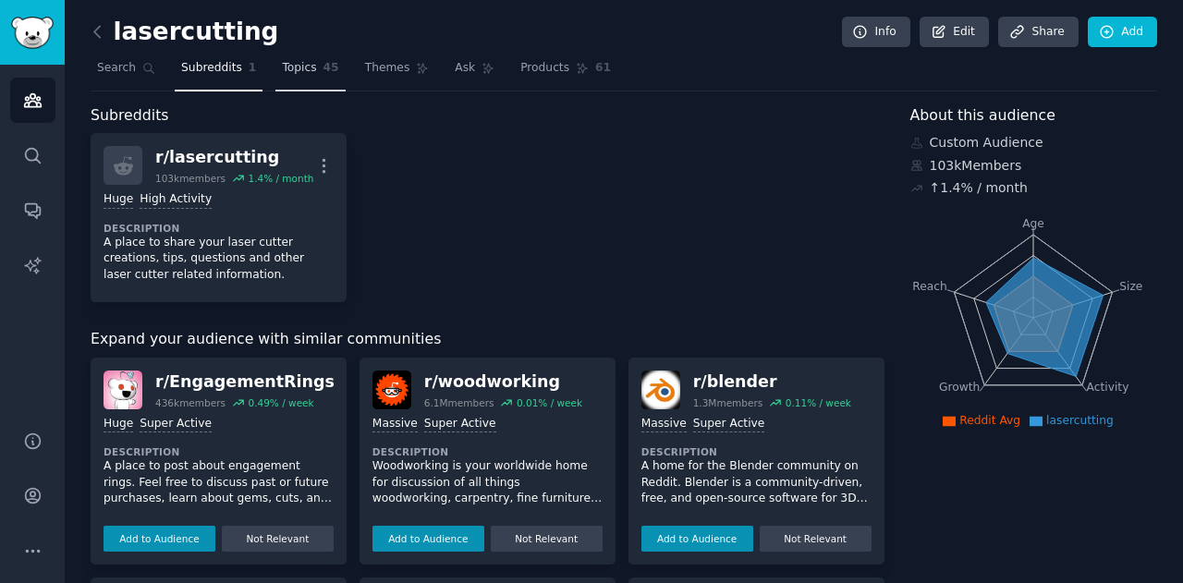
click at [299, 72] on span "Topics" at bounding box center [299, 68] width 34 height 17
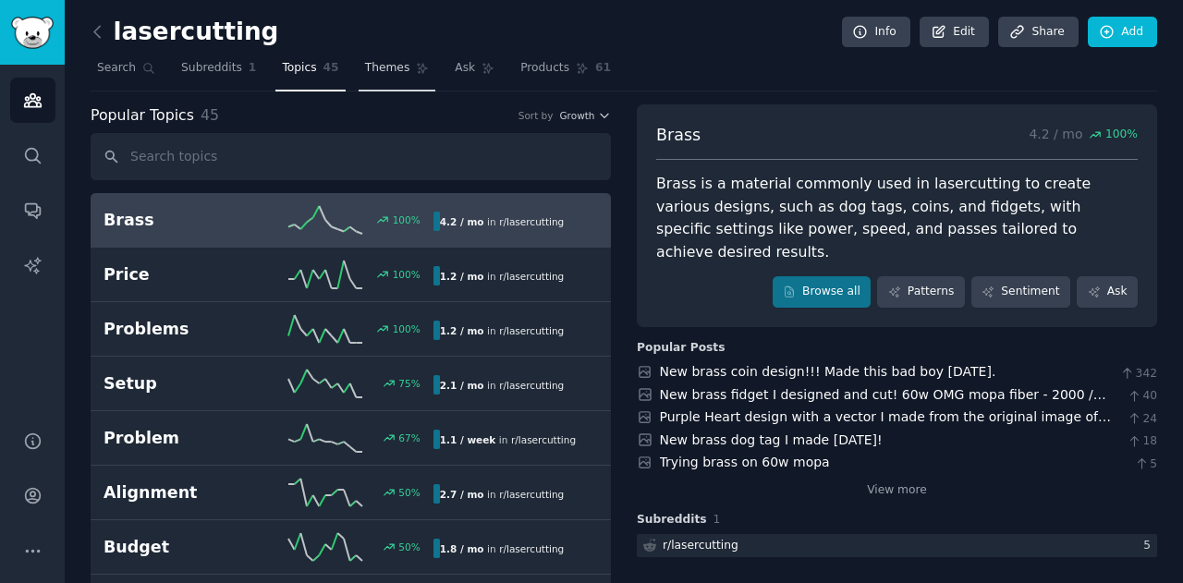
click at [386, 71] on span "Themes" at bounding box center [387, 68] width 45 height 17
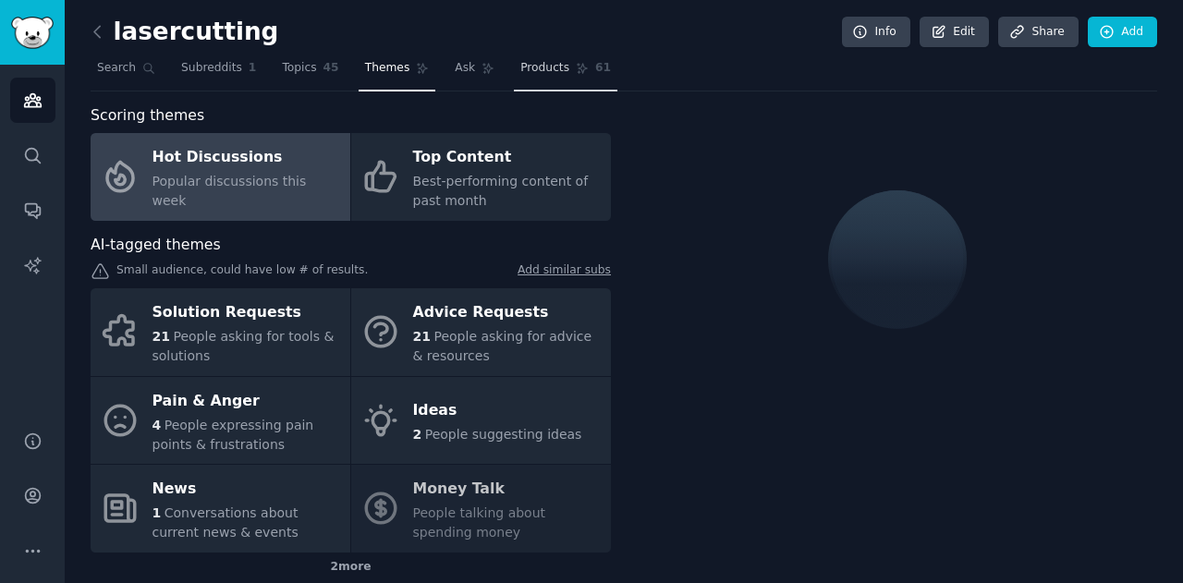
click at [514, 70] on link "Products 61" at bounding box center [565, 73] width 103 height 38
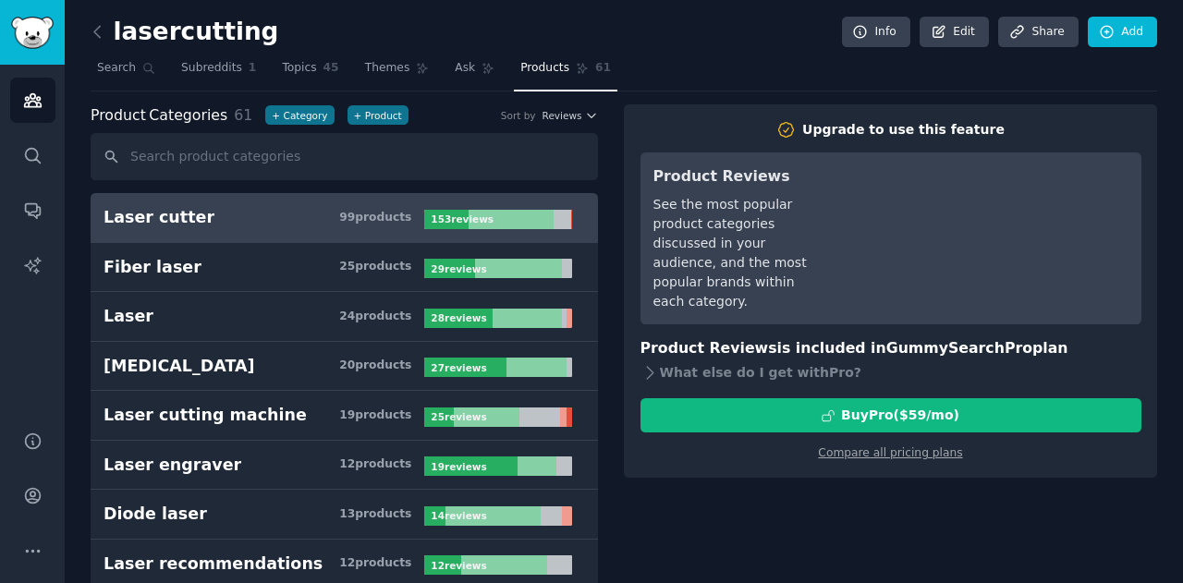
click at [390, 225] on h3 "Laser cutter 99 product s" at bounding box center [263, 217] width 321 height 23
click at [387, 219] on div "99 product s" at bounding box center [375, 218] width 72 height 17
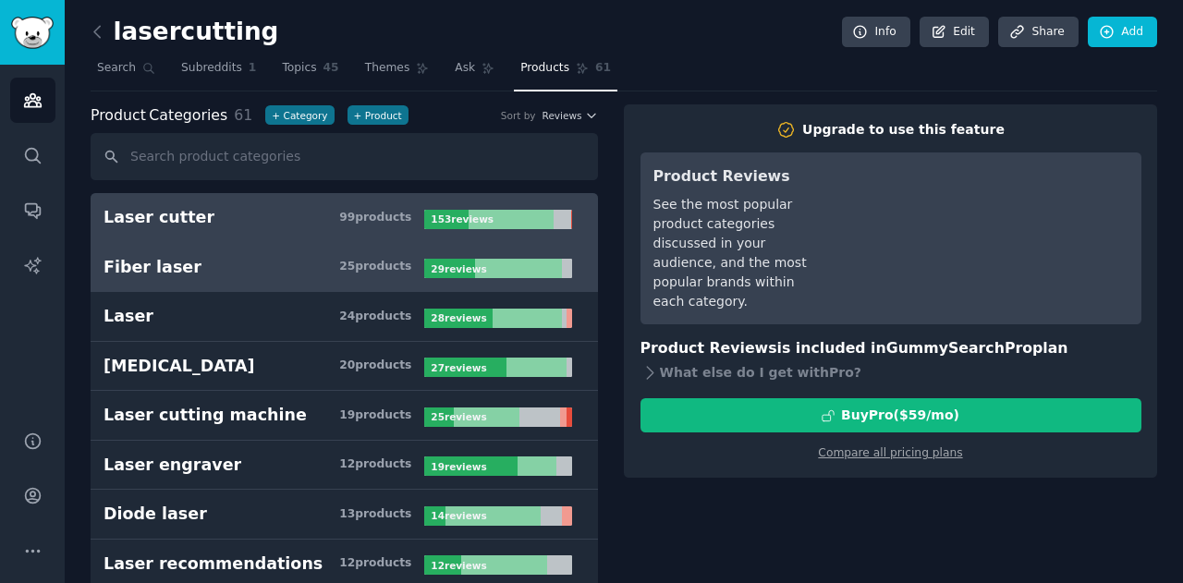
click at [370, 275] on h3 "Fiber laser 25 product s" at bounding box center [263, 267] width 321 height 23
click at [359, 213] on div "99 product s" at bounding box center [375, 218] width 72 height 17
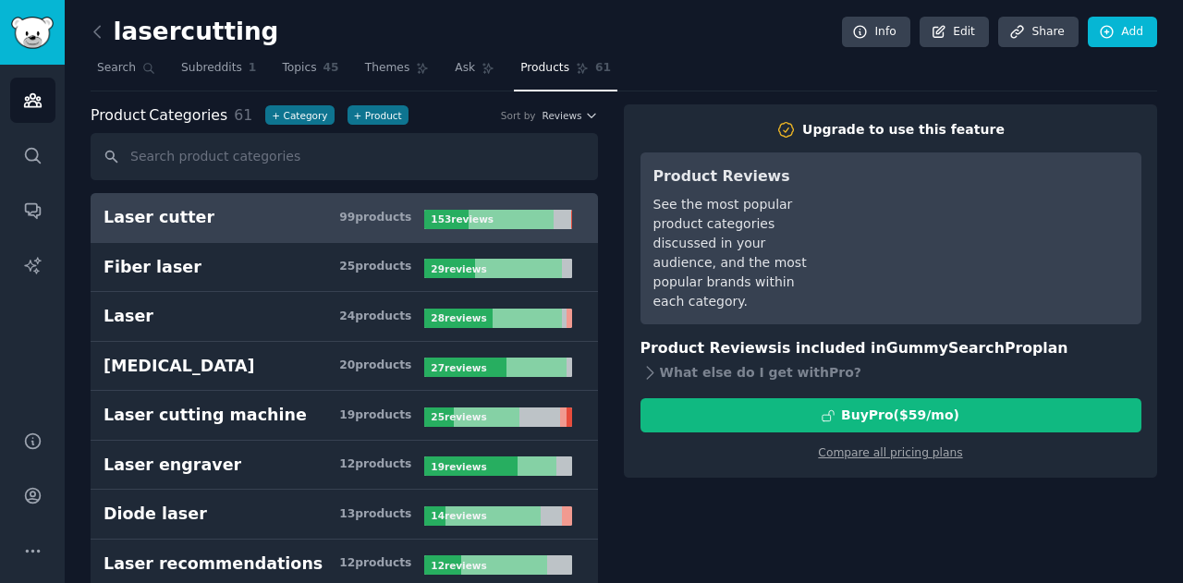
click at [359, 213] on div "99 product s" at bounding box center [375, 218] width 72 height 17
click at [484, 213] on b "153 review s" at bounding box center [462, 218] width 63 height 11
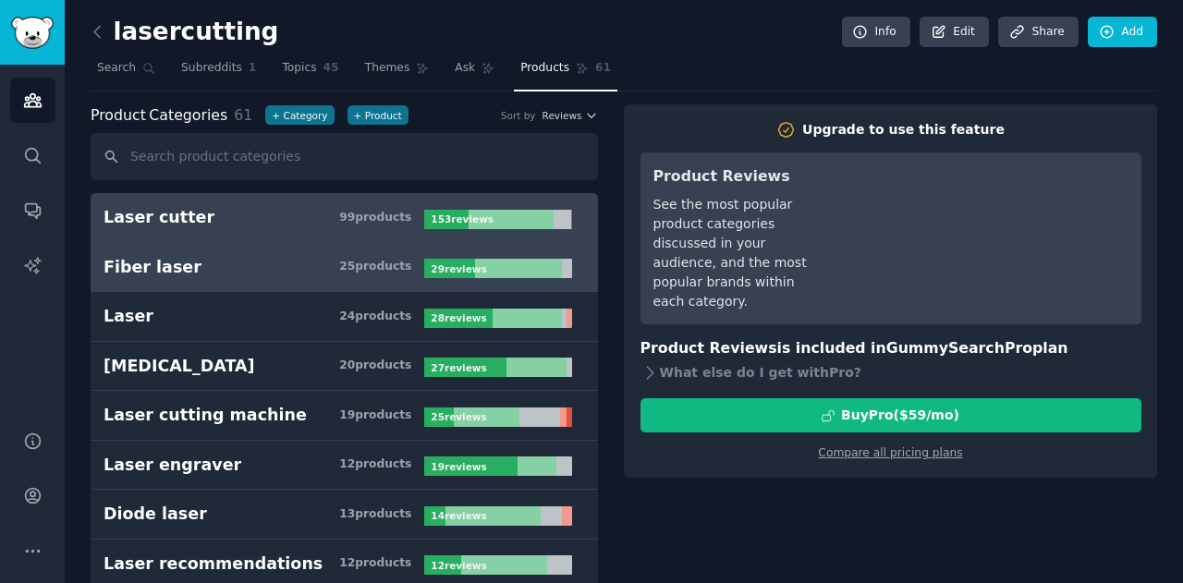
click at [543, 276] on link "Fiber laser 25 product s 29 review s" at bounding box center [344, 268] width 507 height 50
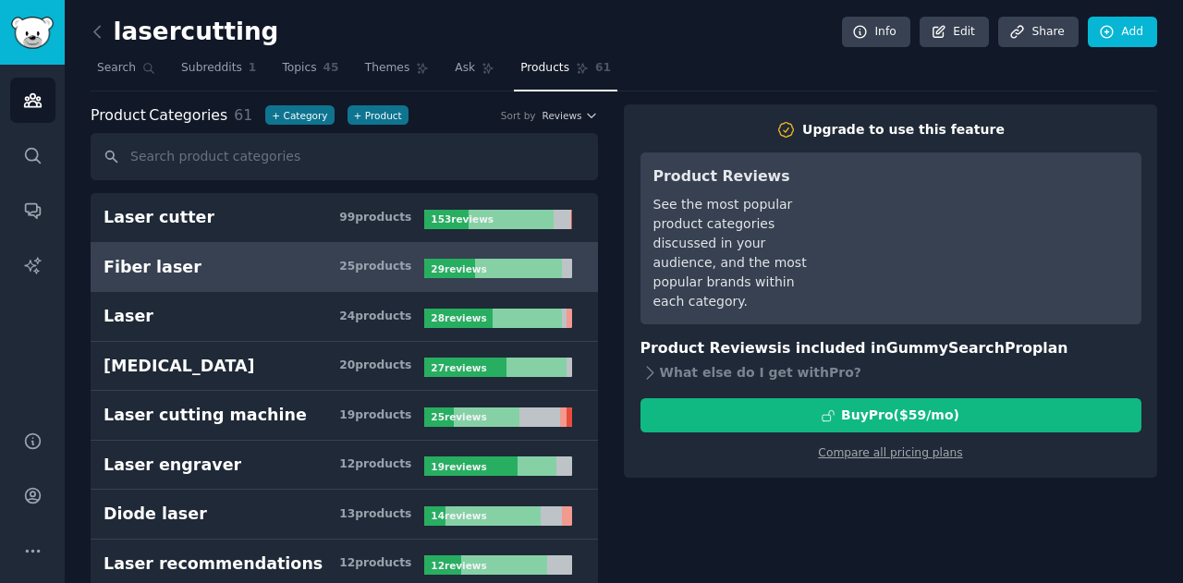
drag, startPoint x: 416, startPoint y: 278, endPoint x: 360, endPoint y: 271, distance: 55.9
click at [416, 278] on link "Fiber laser 25 product s 29 review s" at bounding box center [344, 268] width 507 height 50
click at [329, 261] on h3 "Fiber laser 25 product s" at bounding box center [263, 267] width 321 height 23
click at [586, 116] on icon "button" at bounding box center [591, 115] width 13 height 13
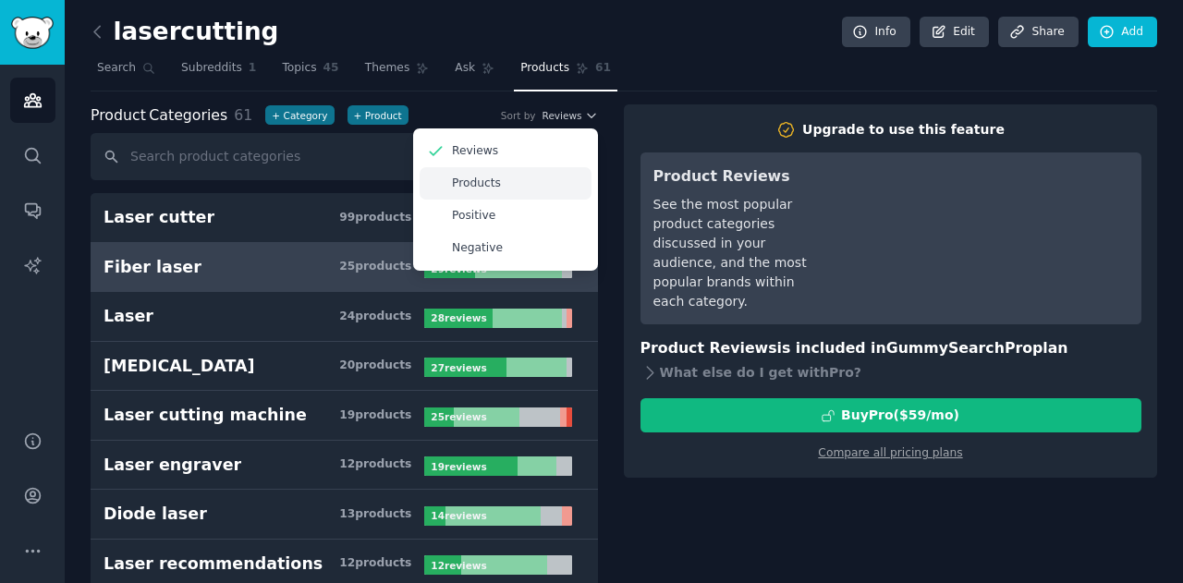
click at [537, 180] on div "Products" at bounding box center [506, 183] width 172 height 32
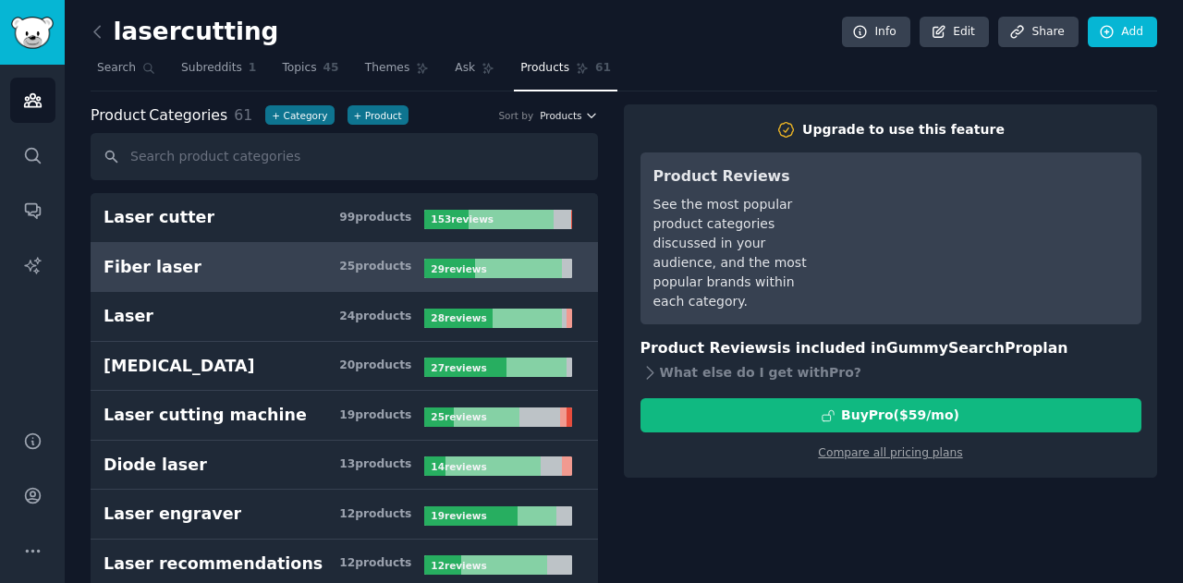
click at [591, 116] on icon "button" at bounding box center [591, 115] width 13 height 13
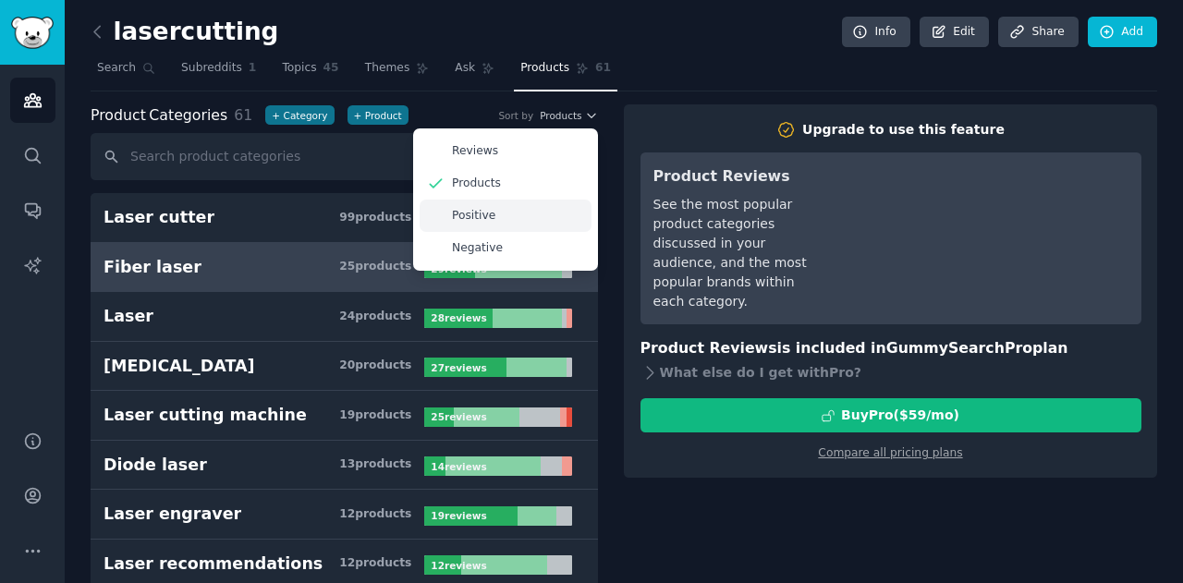
click at [541, 215] on div "Positive" at bounding box center [506, 216] width 172 height 32
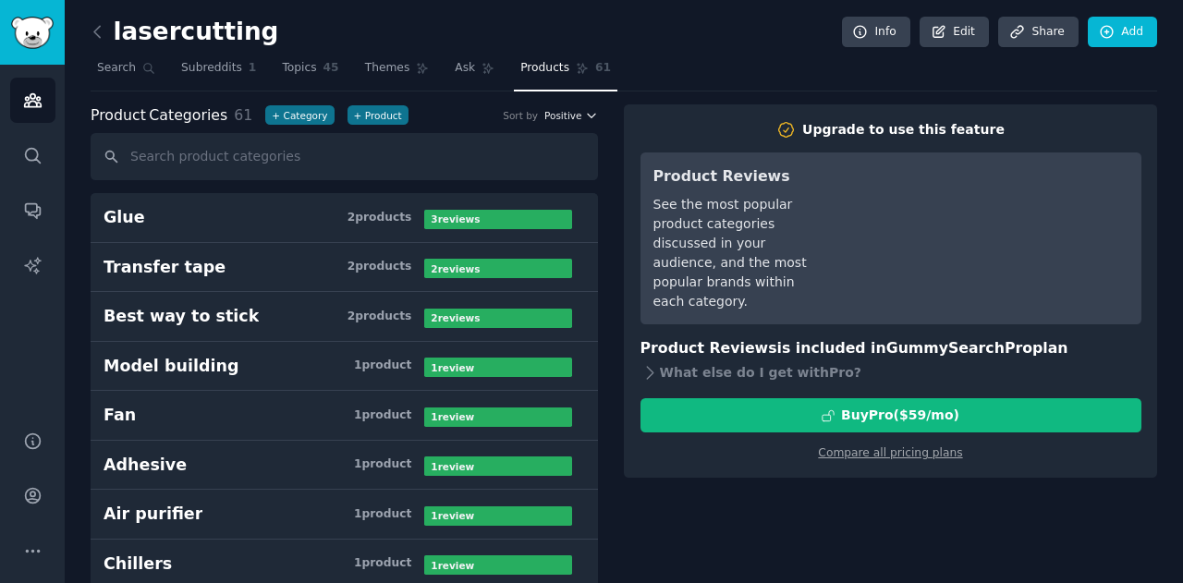
click at [585, 110] on icon "button" at bounding box center [591, 115] width 13 height 13
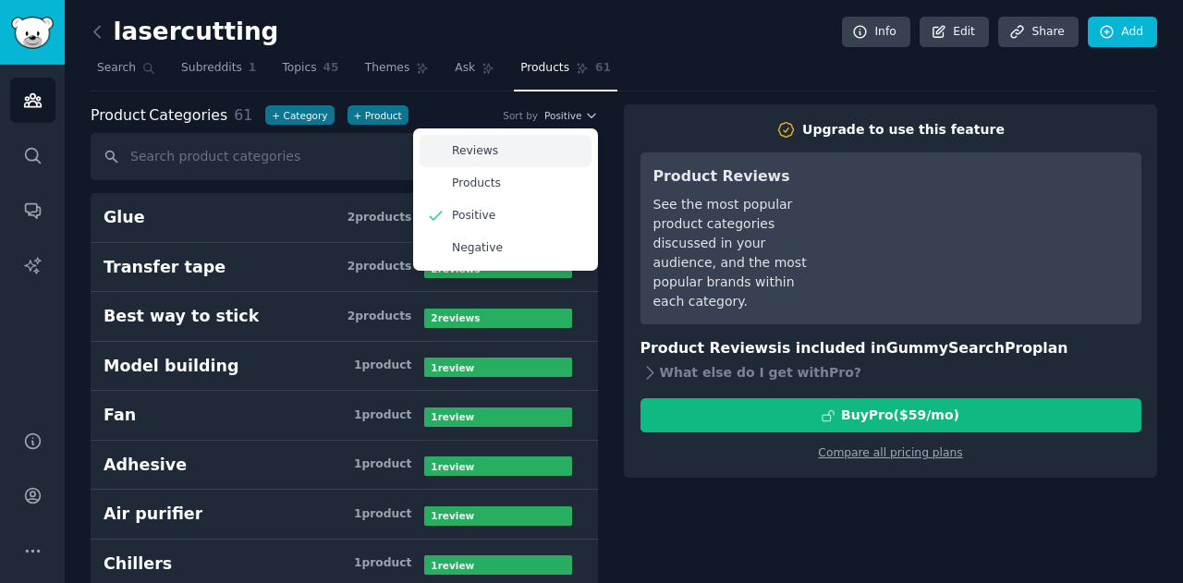
click at [553, 148] on div "Reviews" at bounding box center [506, 151] width 172 height 32
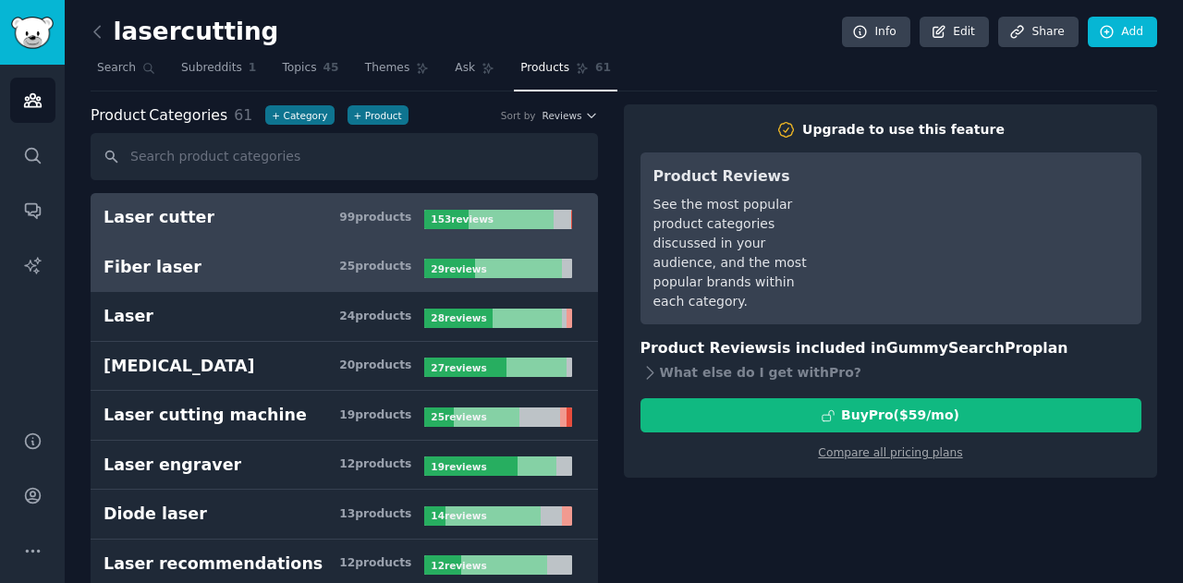
click at [384, 225] on h3 "Laser cutter 99 product s" at bounding box center [263, 217] width 321 height 23
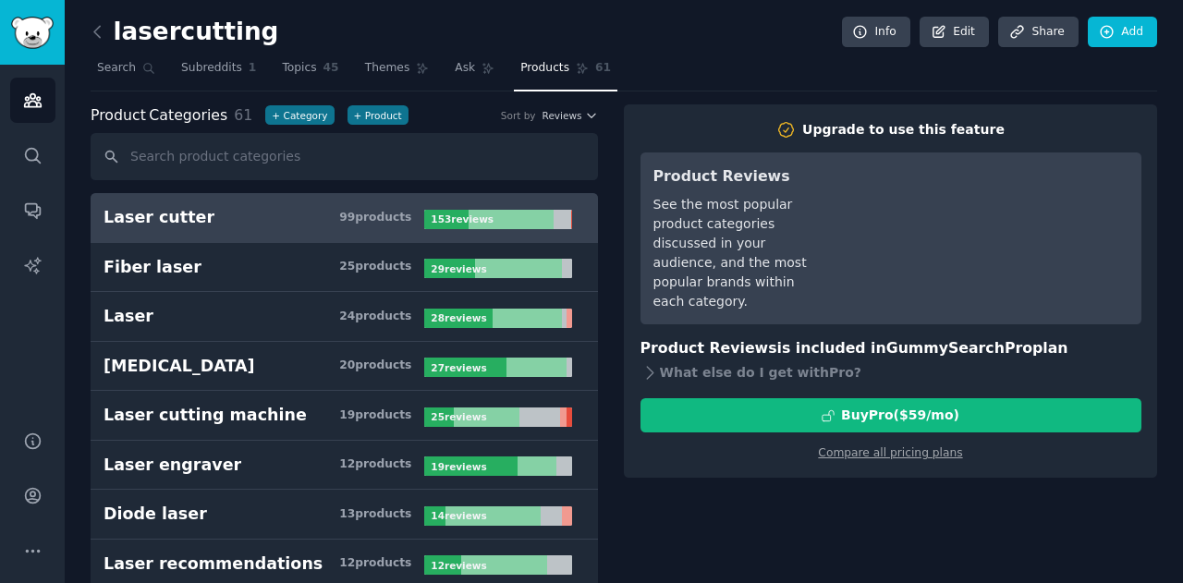
click at [384, 225] on h3 "Laser cutter 99 product s" at bounding box center [263, 217] width 321 height 23
click at [571, 77] on link "Products 61" at bounding box center [565, 73] width 103 height 38
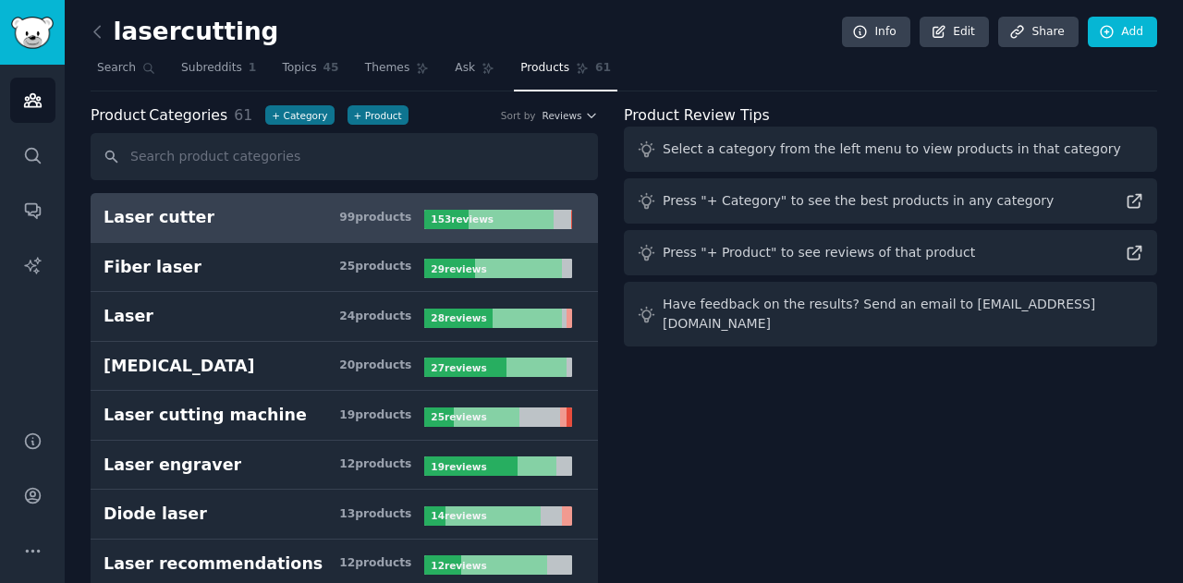
click at [275, 234] on link "Laser cutter 99 product s 153 review s" at bounding box center [344, 218] width 507 height 50
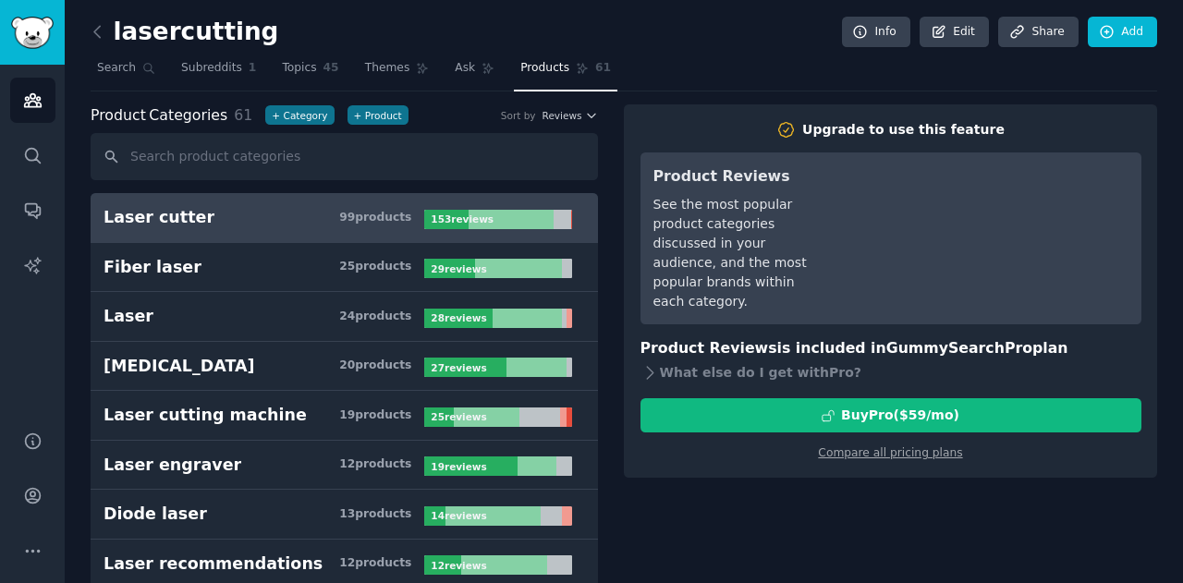
click at [462, 221] on b "153 review s" at bounding box center [462, 218] width 63 height 11
click at [658, 375] on div "What else do I get with Pro ?" at bounding box center [890, 372] width 501 height 26
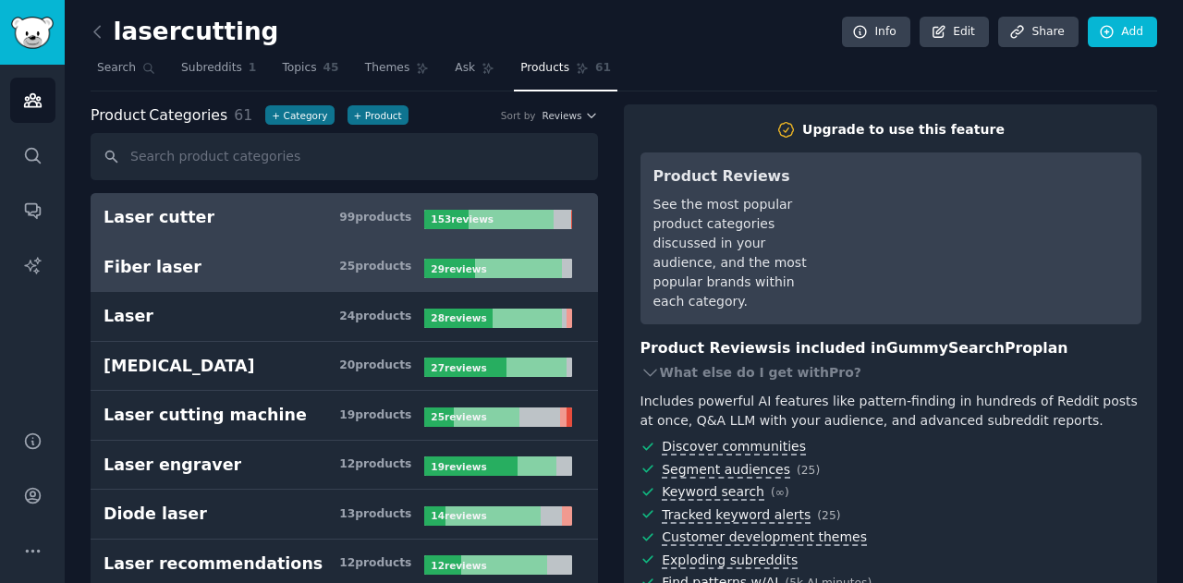
click at [313, 260] on h3 "Fiber laser 25 product s" at bounding box center [263, 267] width 321 height 23
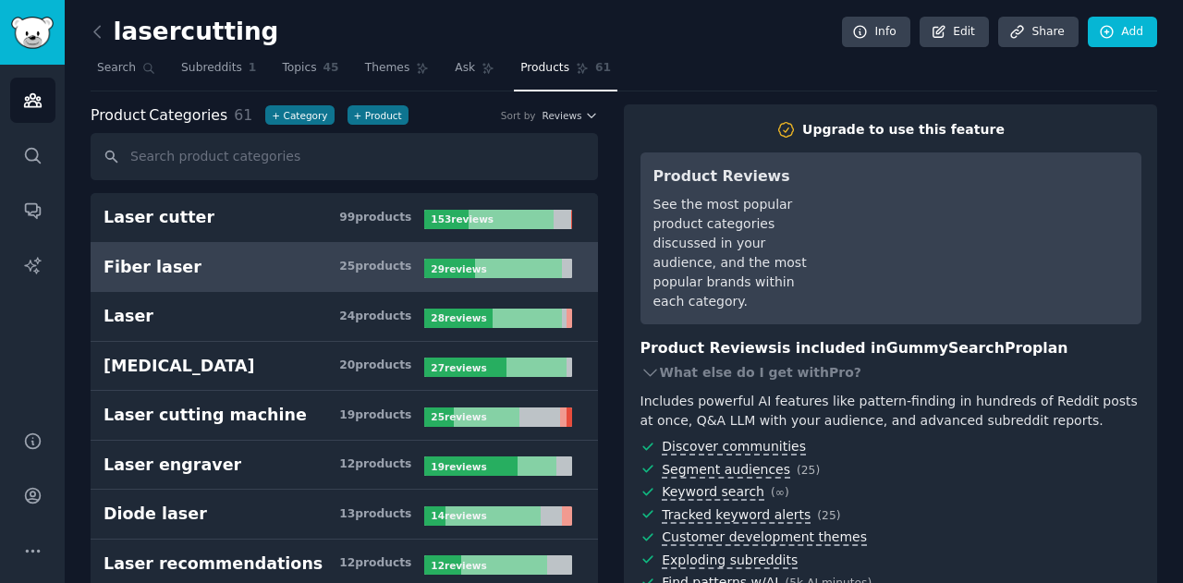
click at [336, 261] on h3 "Fiber laser 25 product s" at bounding box center [263, 267] width 321 height 23
